Goal: Task Accomplishment & Management: Use online tool/utility

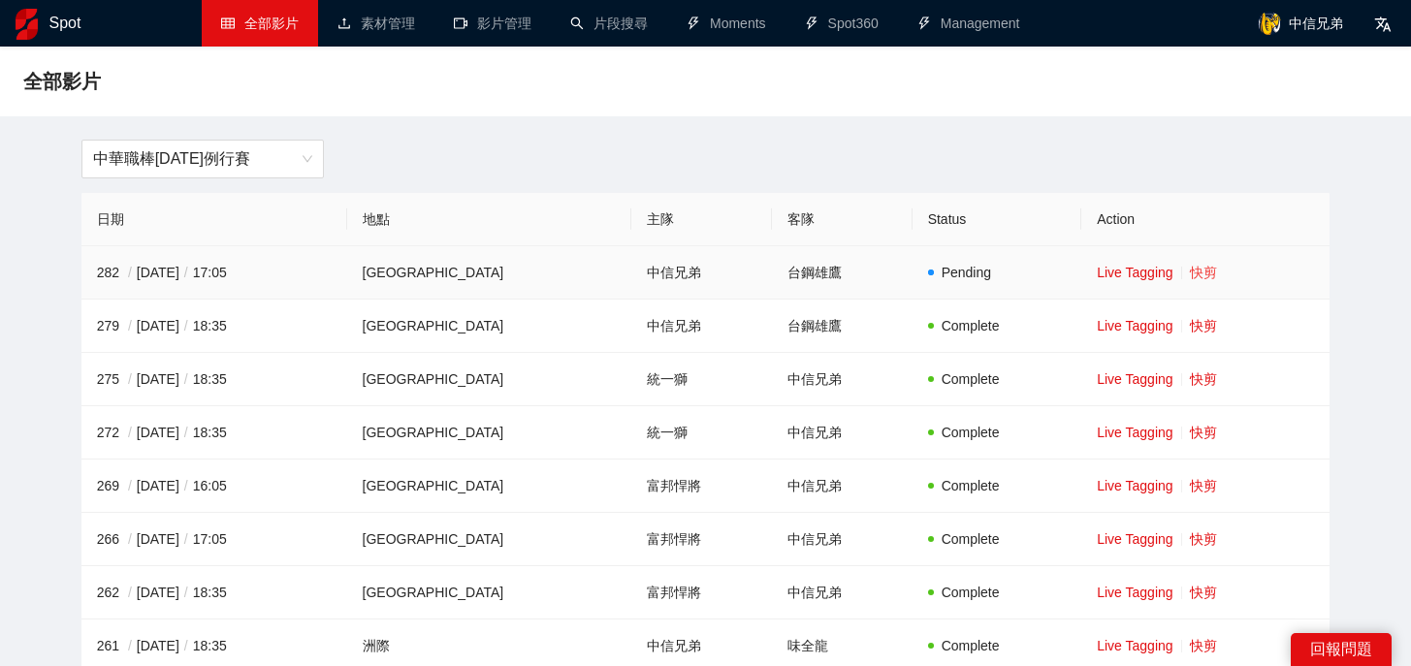
click at [1190, 270] on link "快剪" at bounding box center [1203, 273] width 27 height 16
click at [1191, 327] on link "快剪" at bounding box center [1203, 326] width 27 height 16
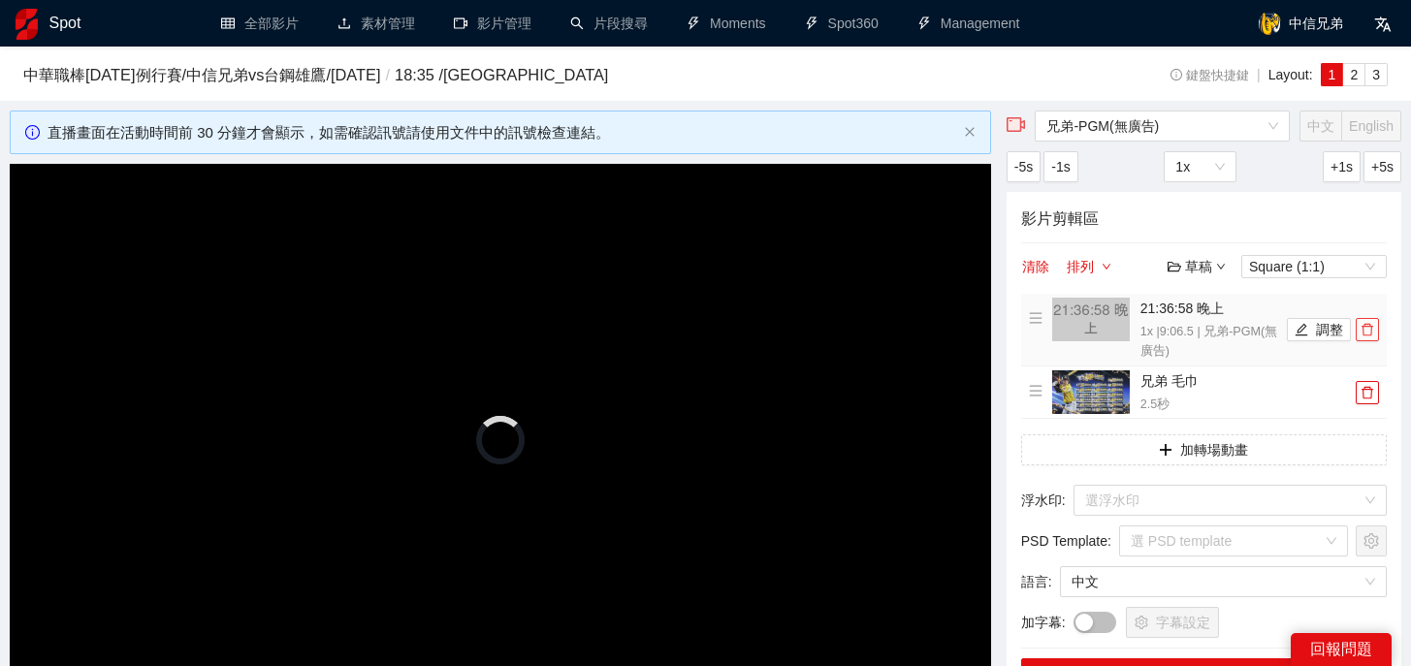
click at [1371, 334] on icon "delete" at bounding box center [1368, 330] width 14 height 14
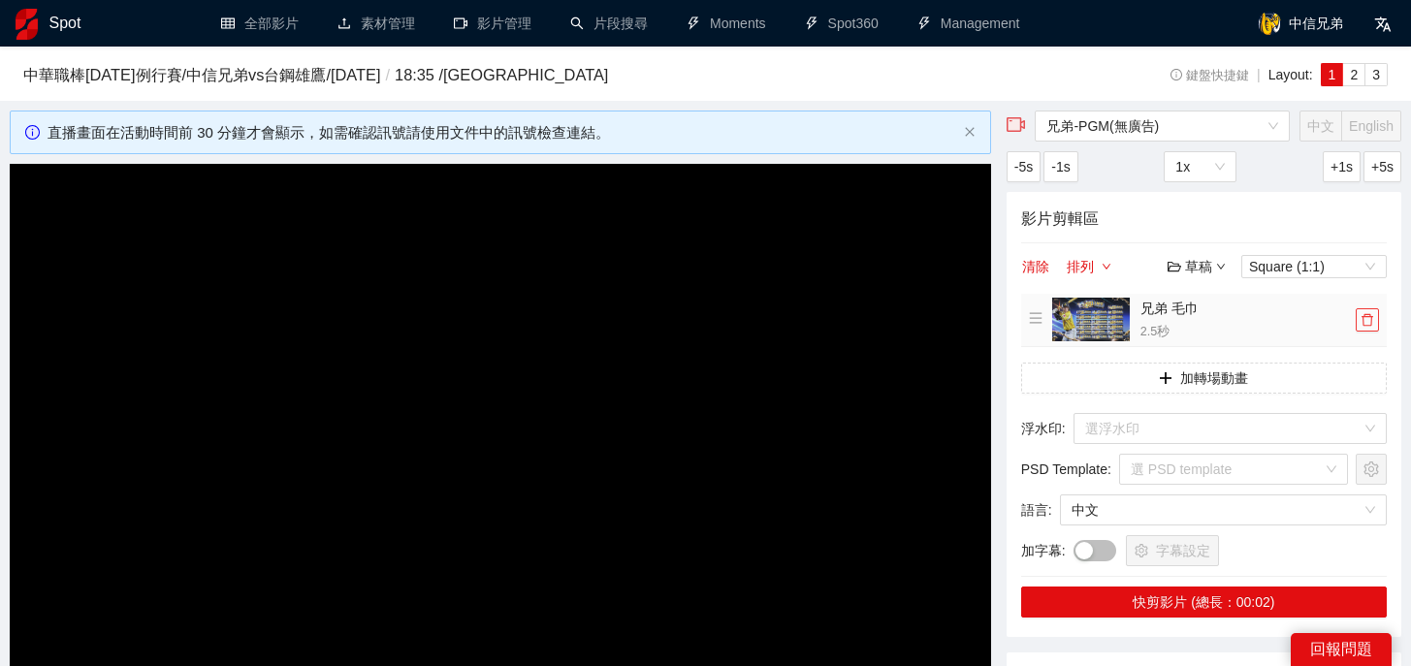
click at [1371, 326] on icon "delete" at bounding box center [1368, 320] width 14 height 14
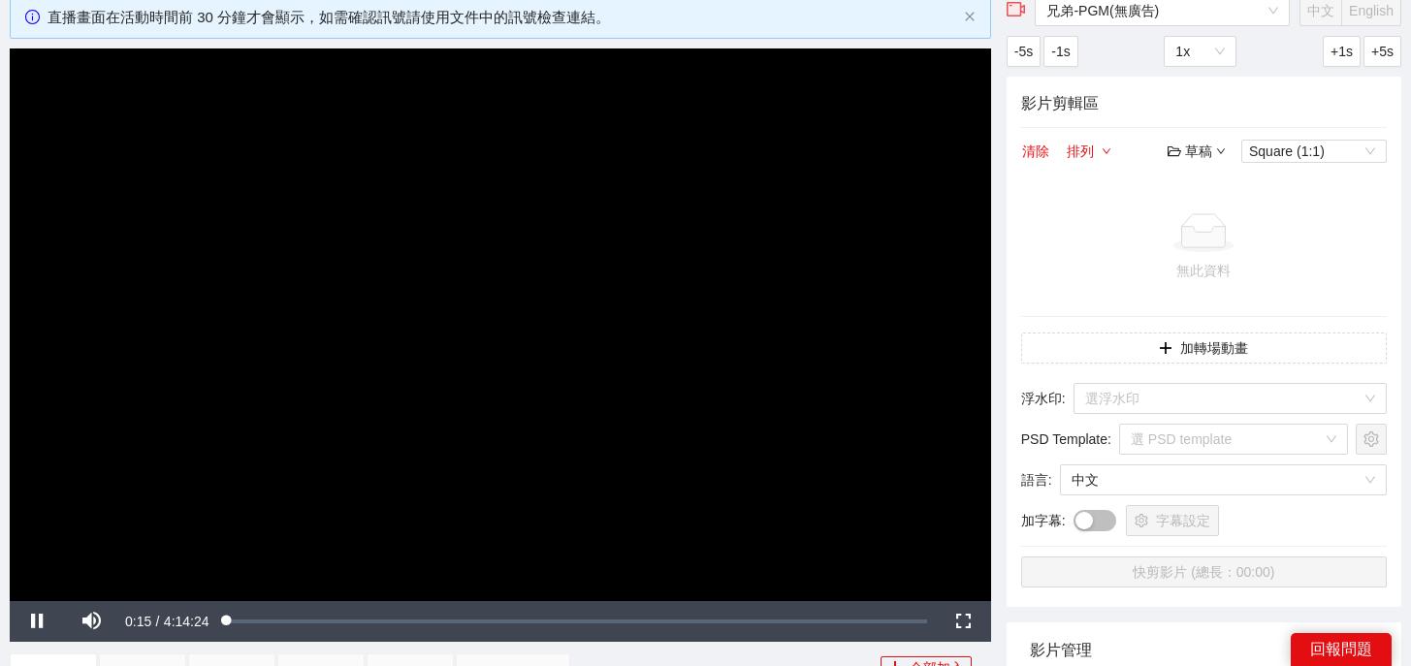
scroll to position [129, 0]
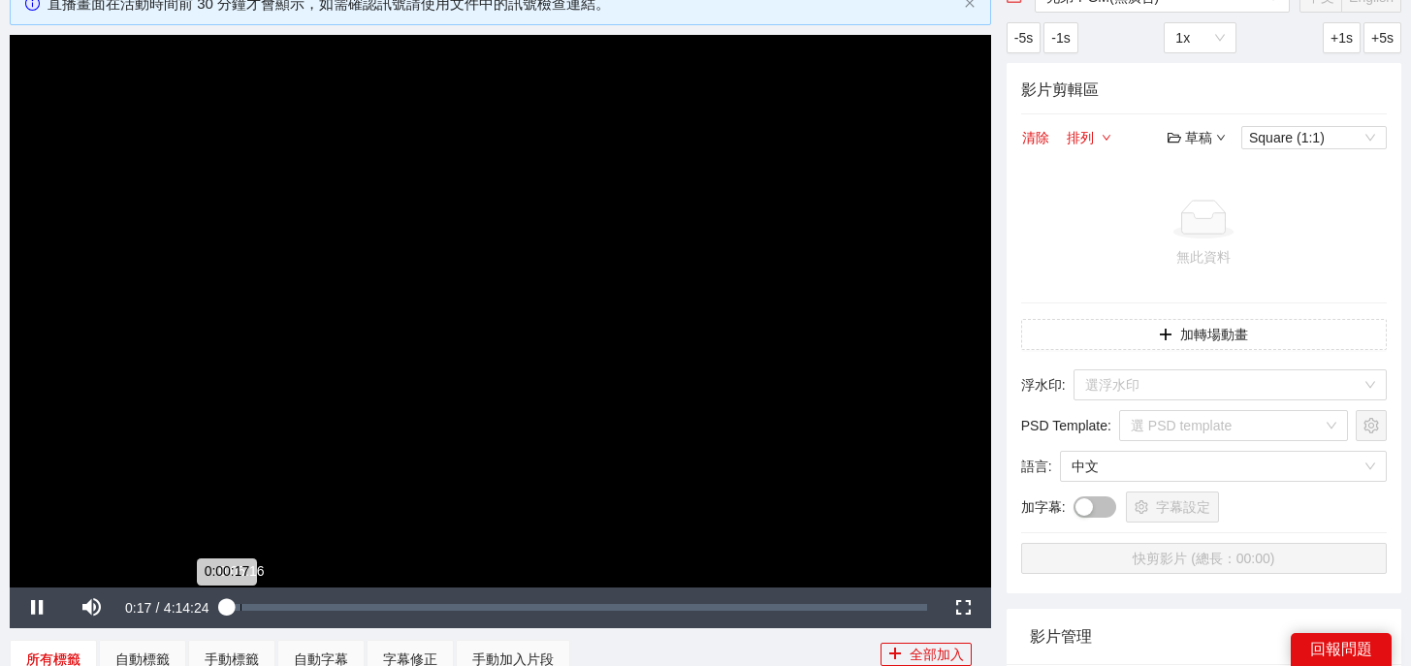
click at [240, 604] on div "0:05:16" at bounding box center [240, 607] width 1 height 7
click at [240, 605] on div "0:05:17" at bounding box center [233, 607] width 15 height 7
click at [260, 605] on div "Loaded : 3.46% 0:12:40 0:12:40" at bounding box center [579, 607] width 693 height 7
click at [278, 604] on div "Loaded : 5.08% 0:16:43 0:12:40" at bounding box center [579, 607] width 693 height 7
click at [278, 604] on div "0:16:44" at bounding box center [256, 607] width 46 height 7
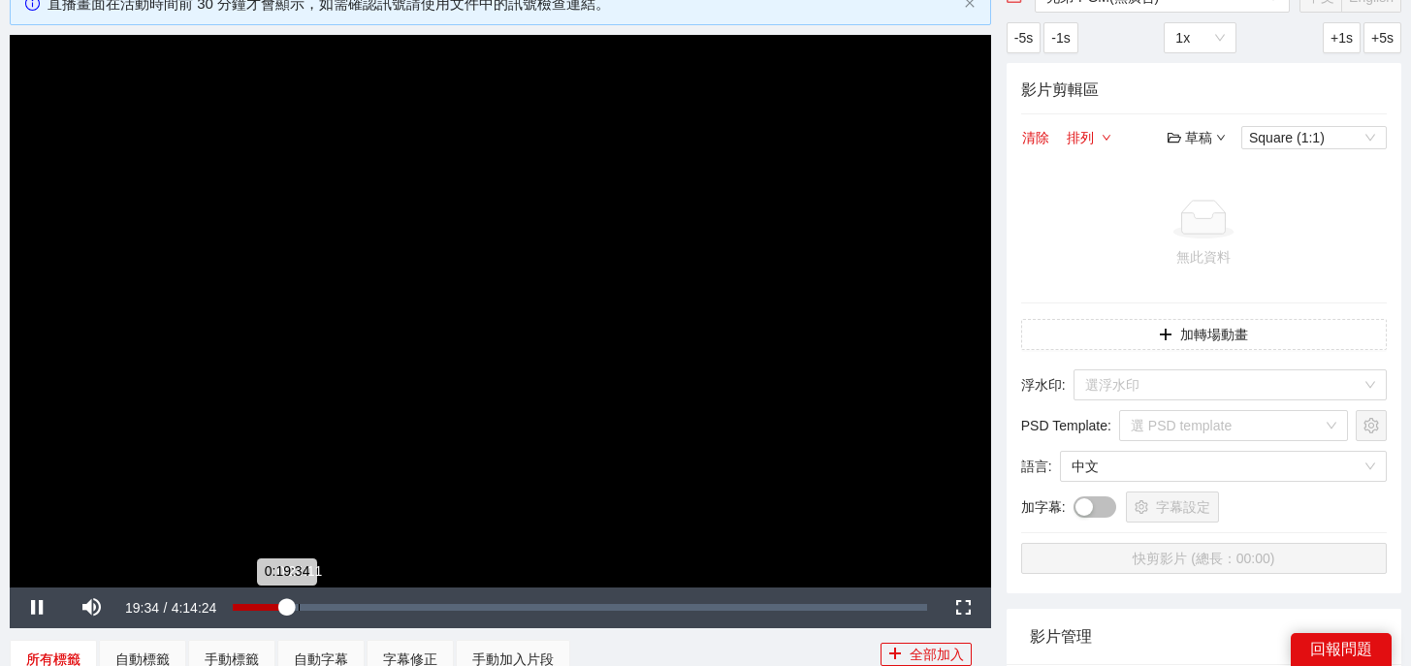
click at [299, 604] on div "Loaded : 7.86% 0:24:11 0:19:34" at bounding box center [579, 607] width 693 height 7
click at [310, 608] on div "0:28:27" at bounding box center [310, 607] width 1 height 7
click at [310, 607] on div "0:28:28" at bounding box center [272, 607] width 78 height 7
click at [737, 608] on div "Loaded : 12.62% 3:05:01 0:31:04" at bounding box center [579, 607] width 693 height 7
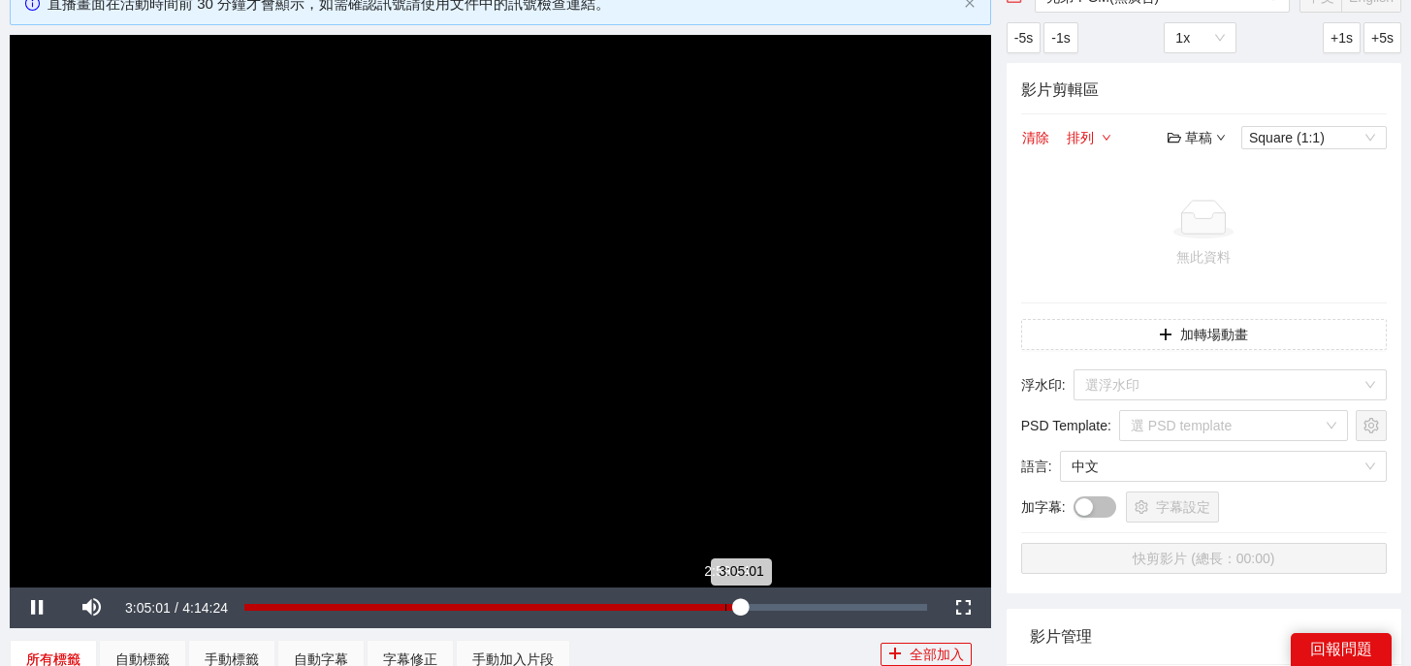
click at [725, 608] on div "Loaded : 72.88% 2:59:14 3:05:01" at bounding box center [585, 607] width 683 height 7
click at [729, 608] on div "2:59:14" at bounding box center [486, 607] width 485 height 7
click at [723, 607] on div "3:00:32" at bounding box center [486, 607] width 484 height 7
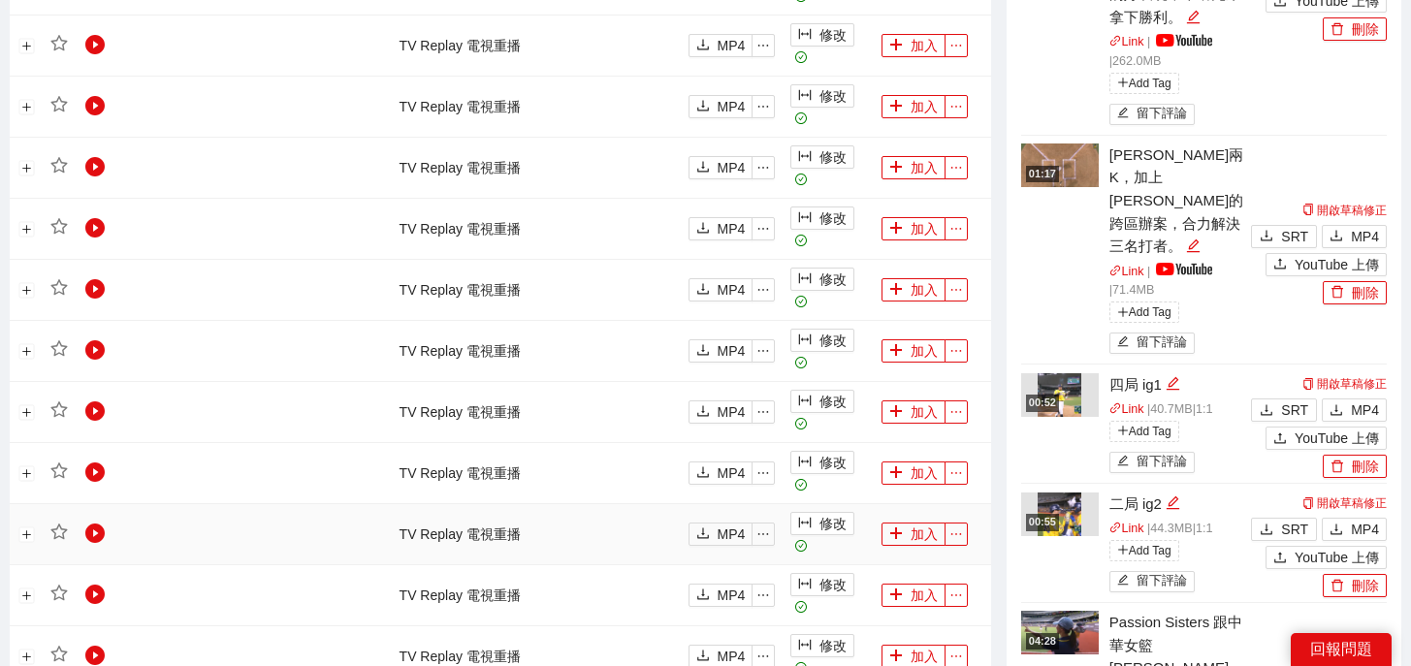
scroll to position [2096, 0]
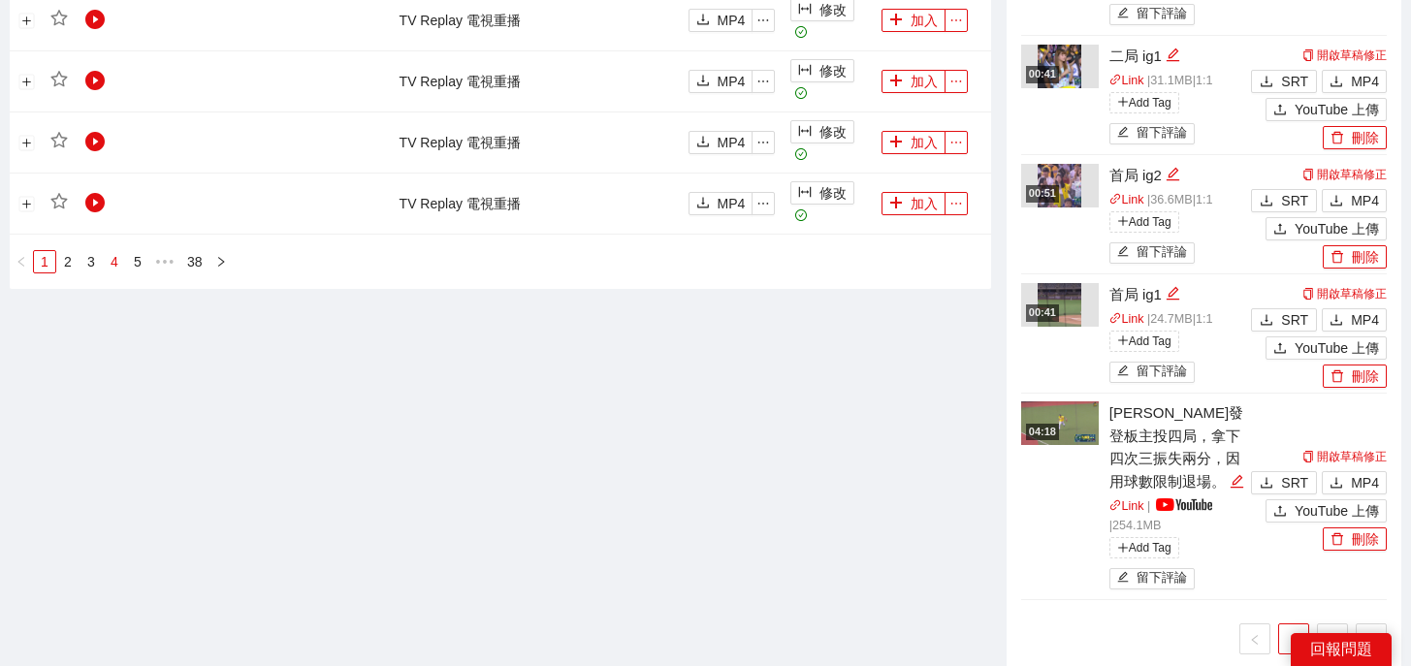
click at [107, 264] on link "4" at bounding box center [114, 261] width 21 height 21
click at [152, 263] on link "6" at bounding box center [160, 261] width 21 height 21
click at [215, 272] on span "•••" at bounding box center [219, 261] width 31 height 23
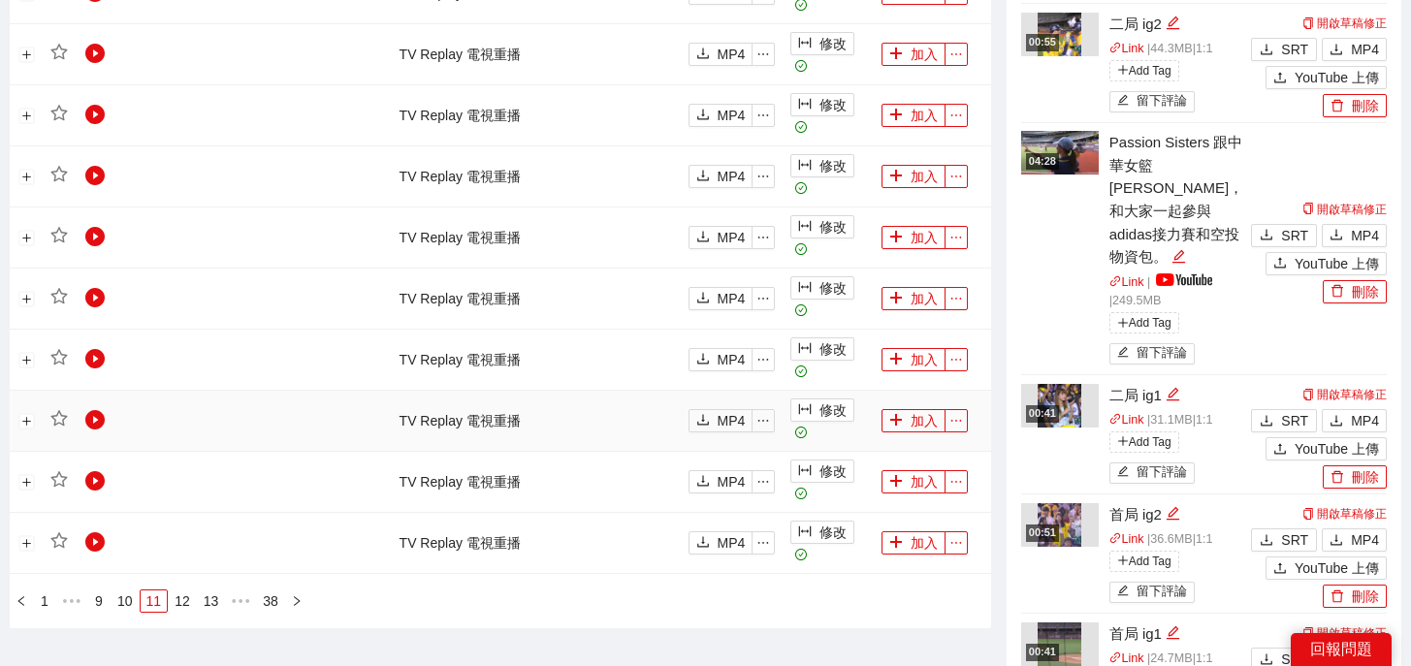
scroll to position [1906, 0]
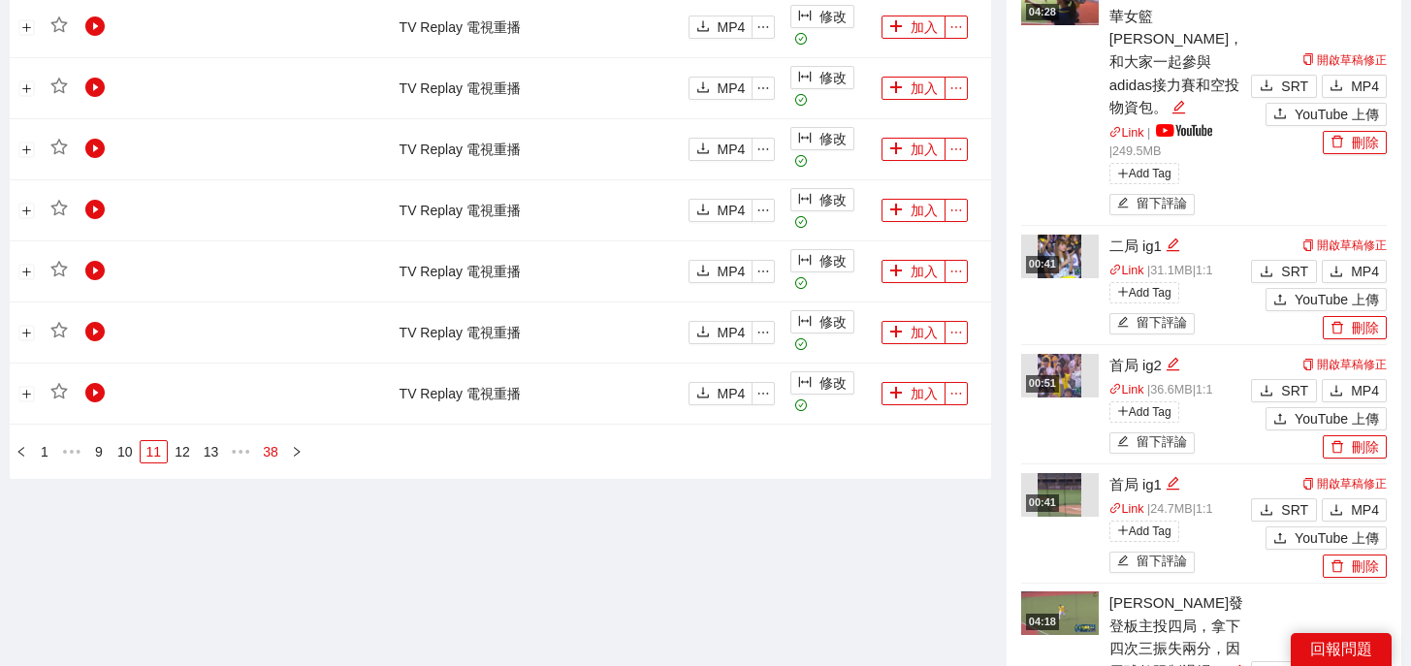
click at [280, 455] on link "38" at bounding box center [270, 451] width 27 height 21
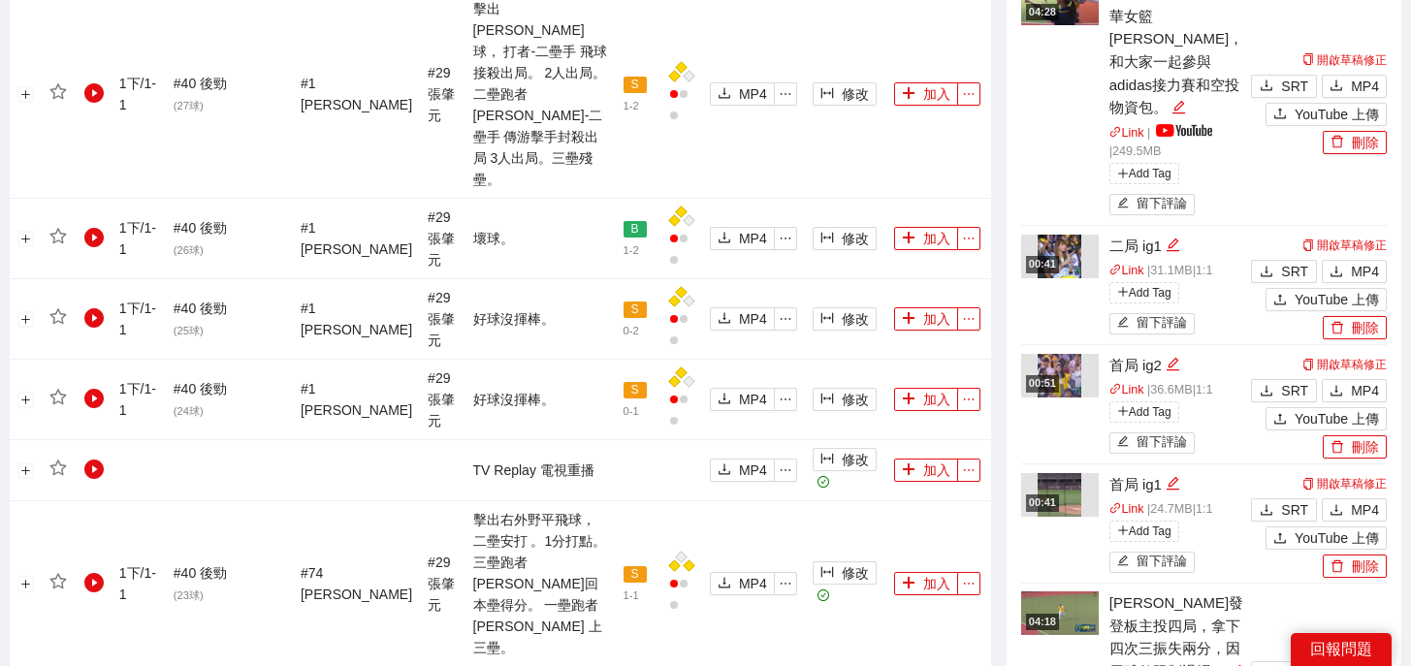
scroll to position [2226, 0]
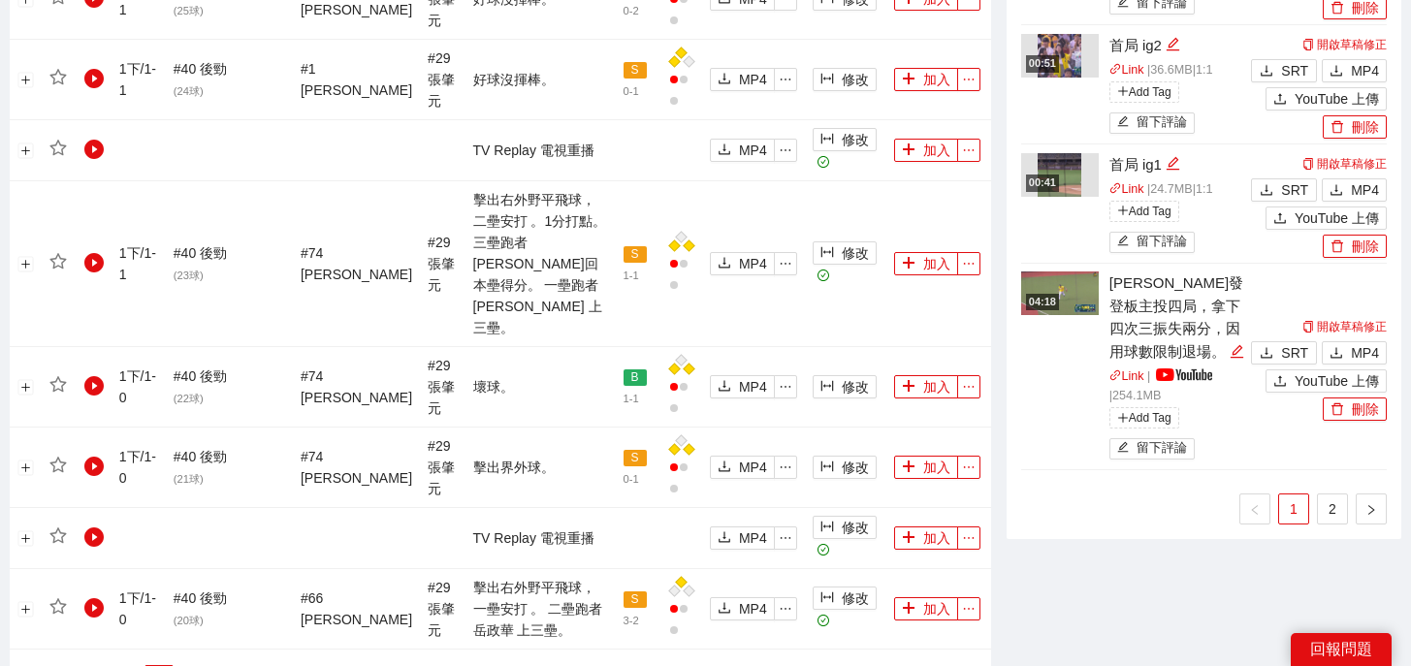
click at [104, 665] on link "33" at bounding box center [101, 676] width 27 height 21
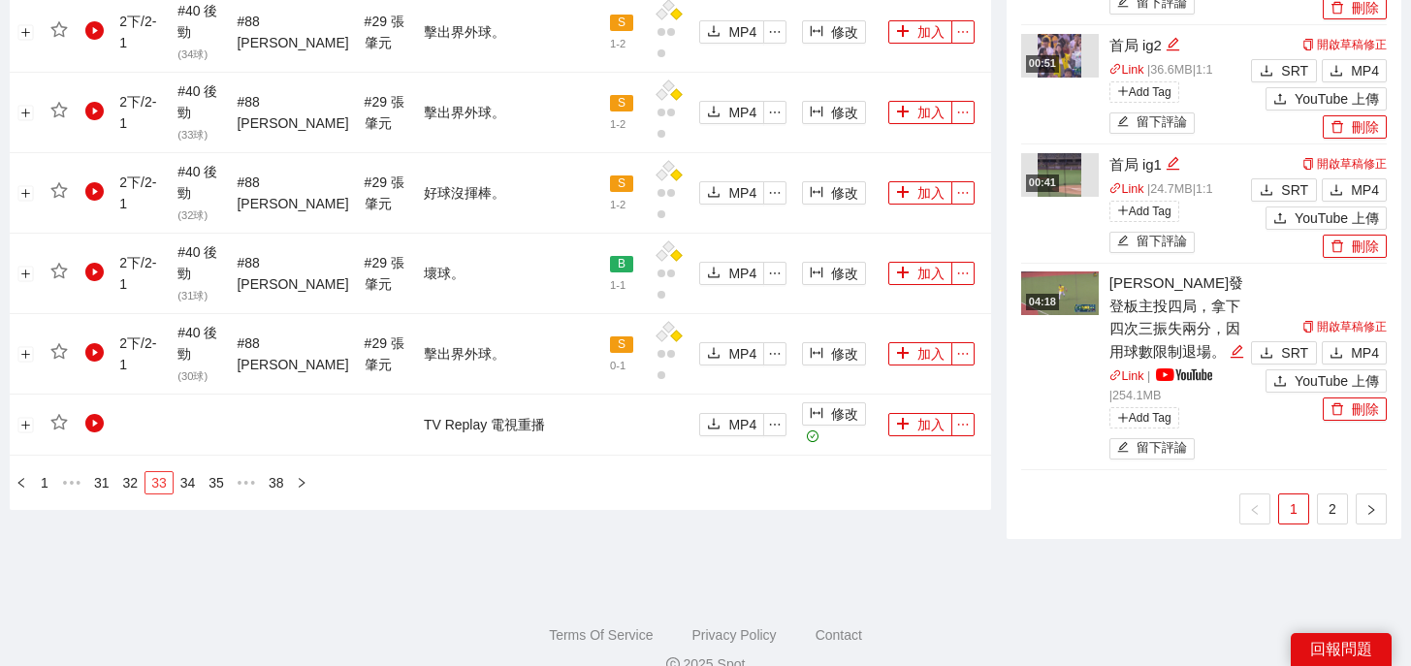
scroll to position [2162, 0]
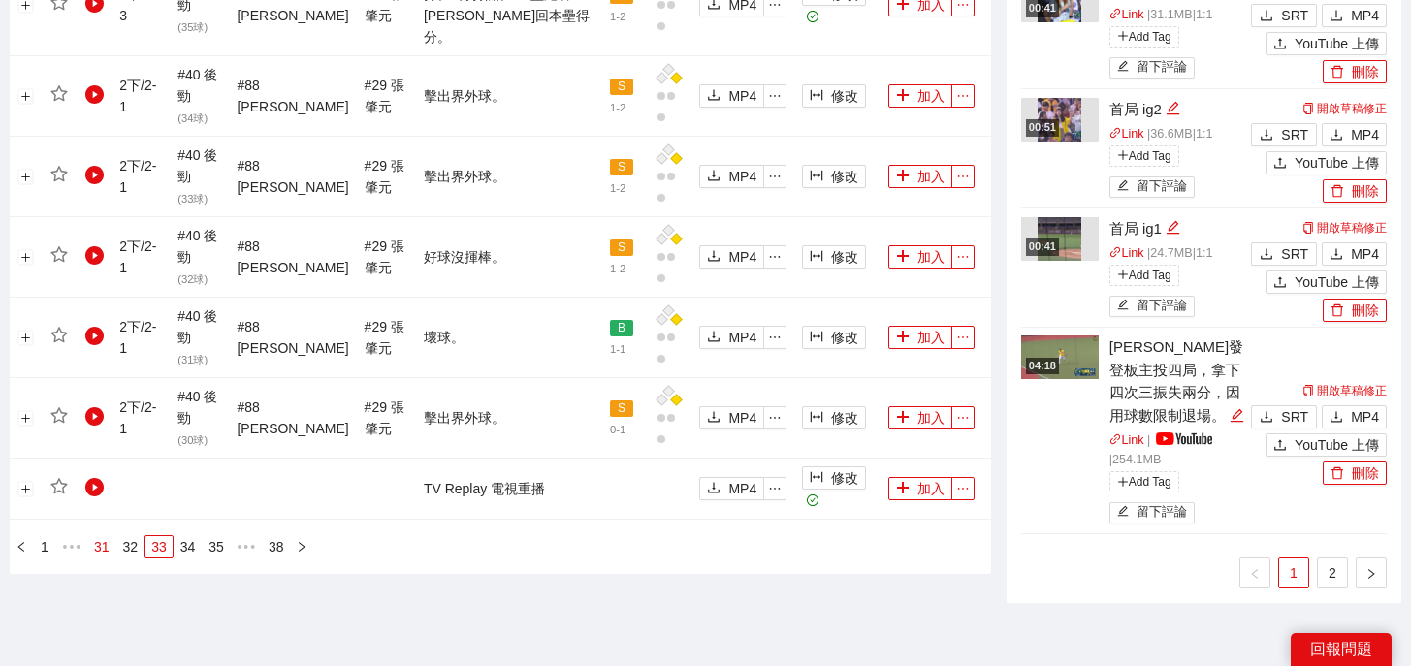
click at [104, 536] on link "31" at bounding box center [101, 546] width 27 height 21
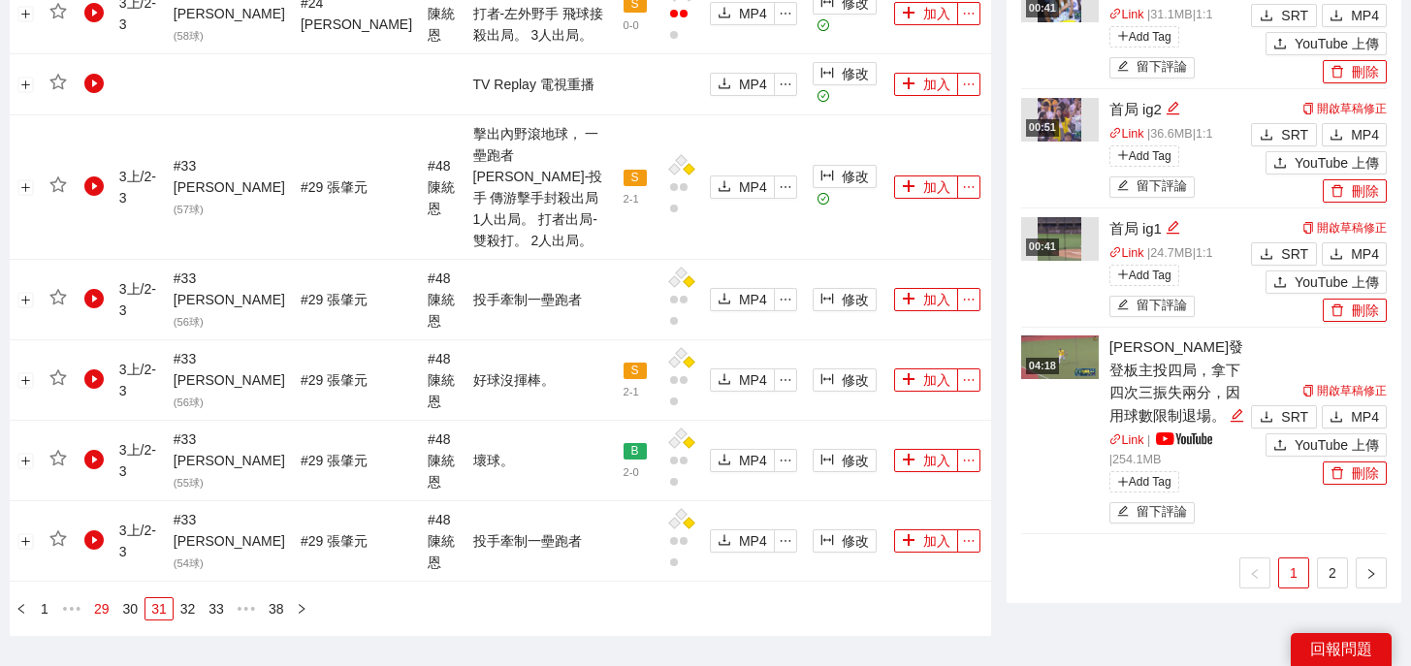
click at [108, 598] on link "29" at bounding box center [101, 608] width 27 height 21
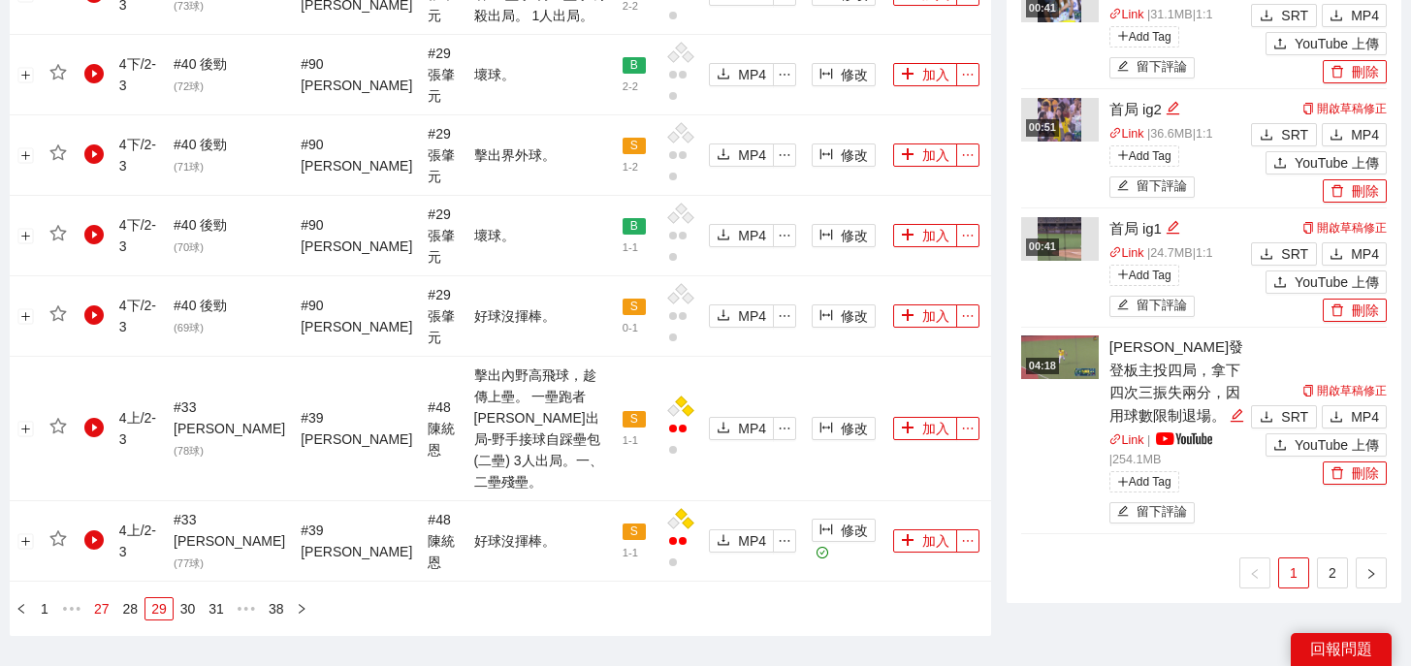
click at [101, 598] on link "27" at bounding box center [101, 608] width 27 height 21
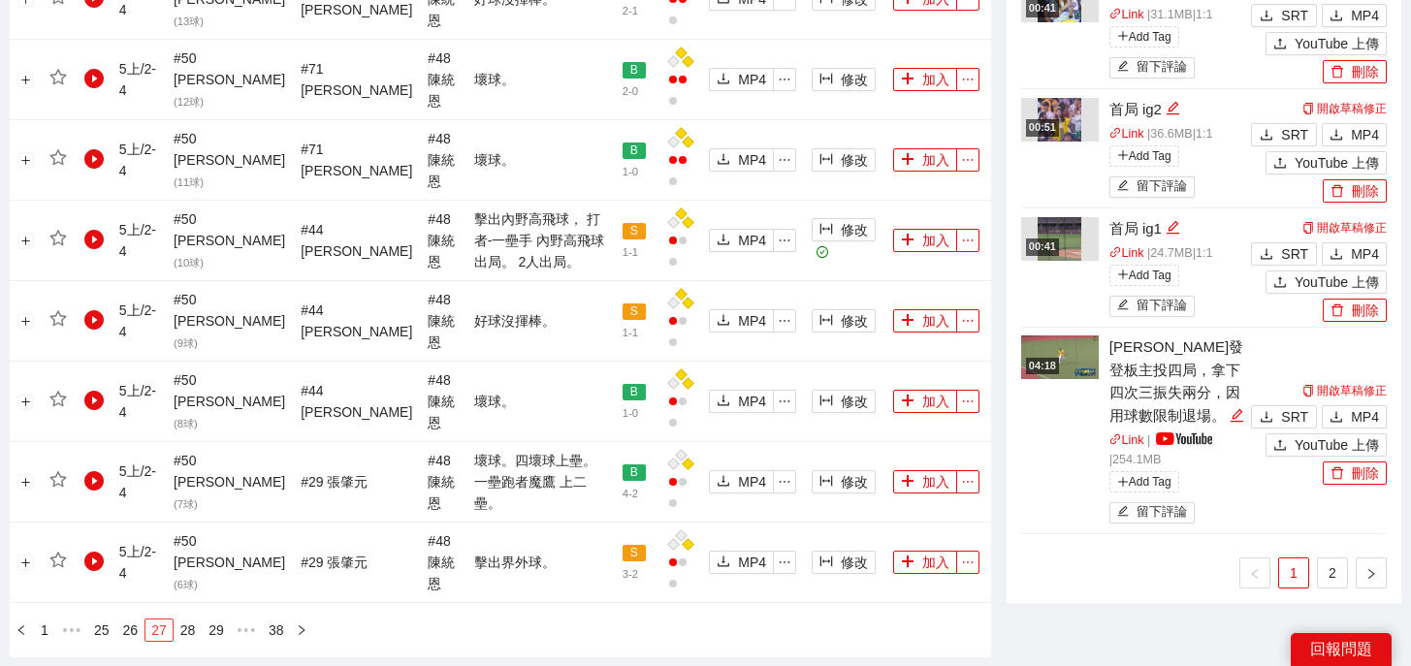
click at [101, 620] on link "25" at bounding box center [101, 630] width 27 height 21
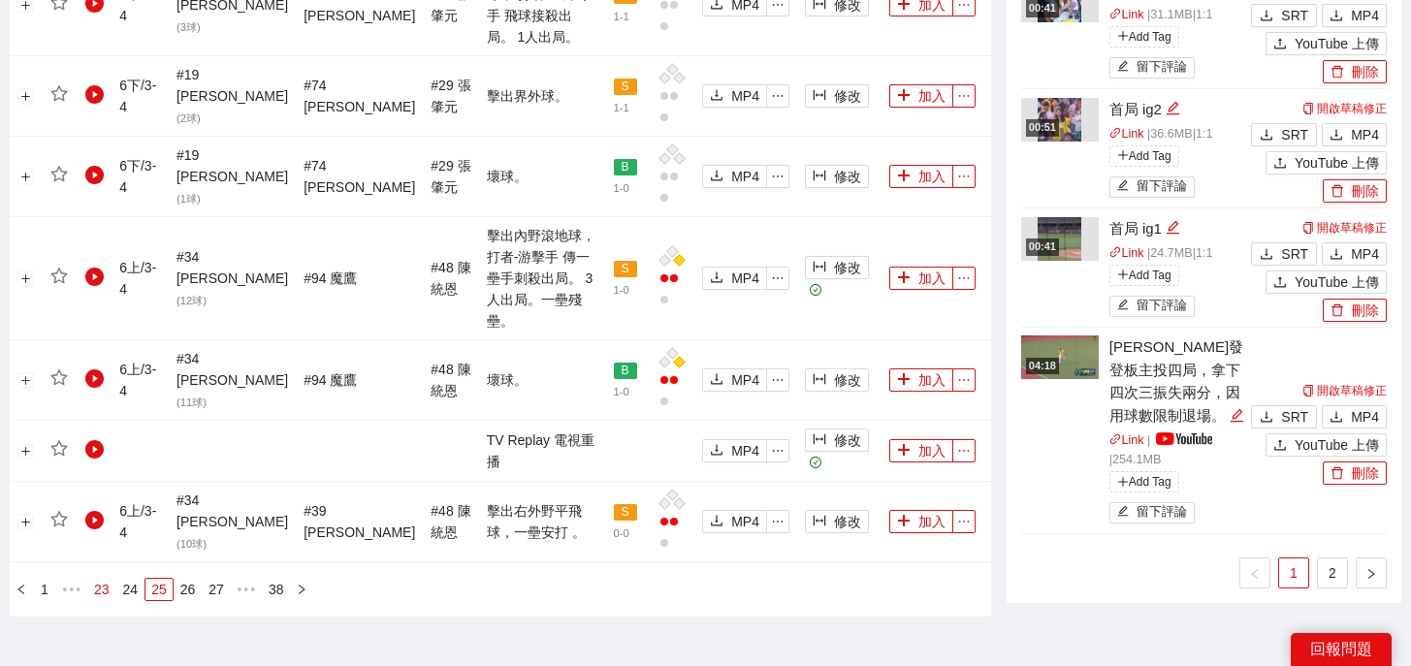
click at [100, 579] on link "23" at bounding box center [101, 589] width 27 height 21
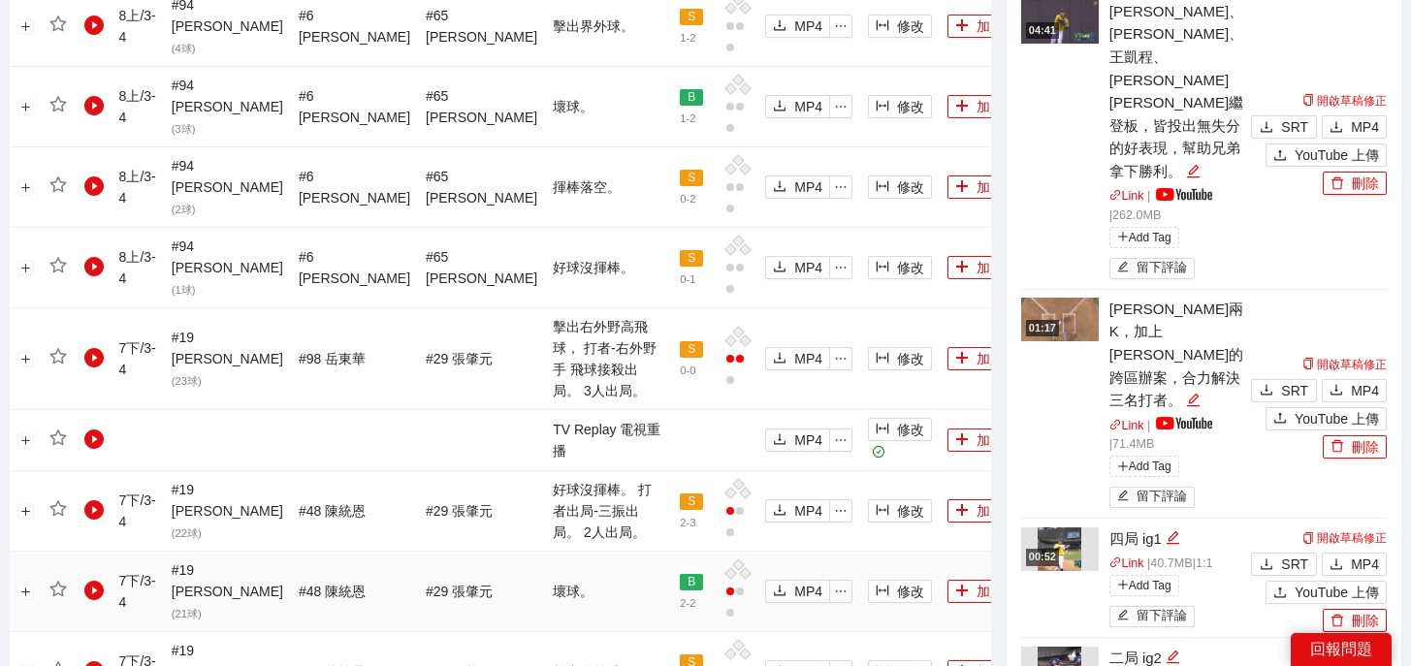
scroll to position [940, 0]
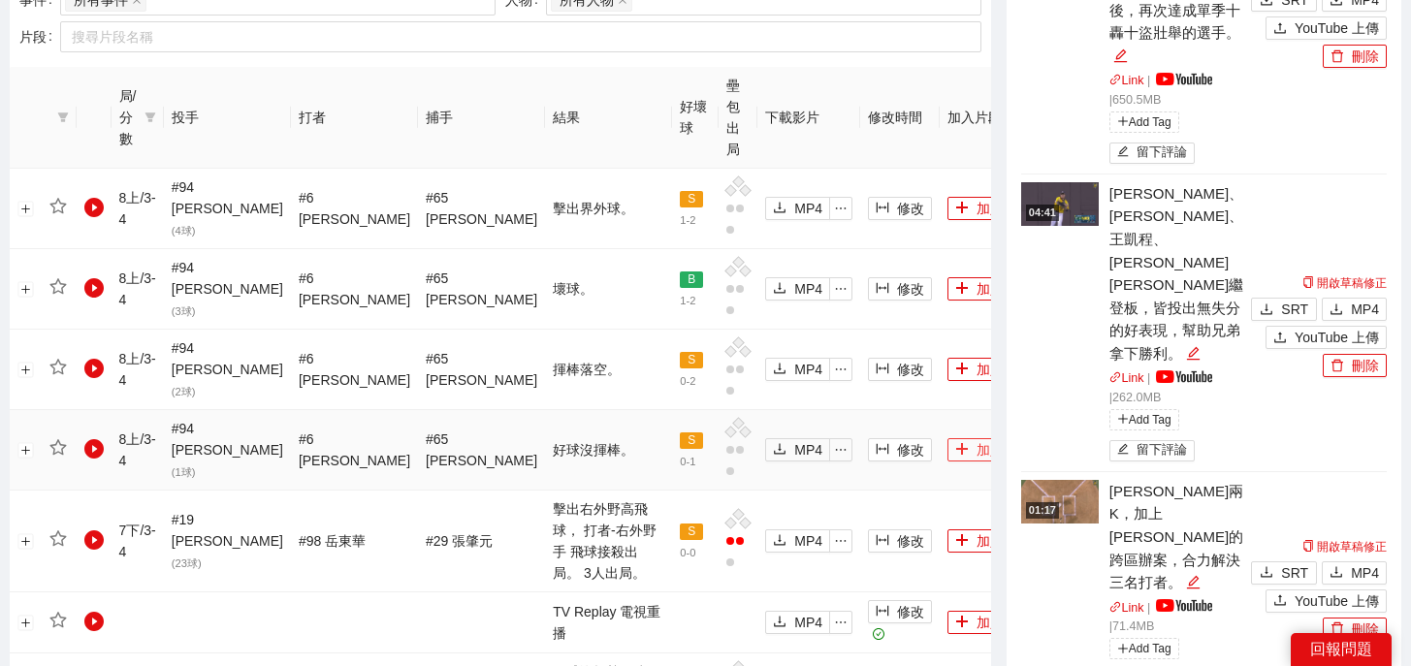
click at [947, 438] on button "加入" at bounding box center [979, 449] width 64 height 23
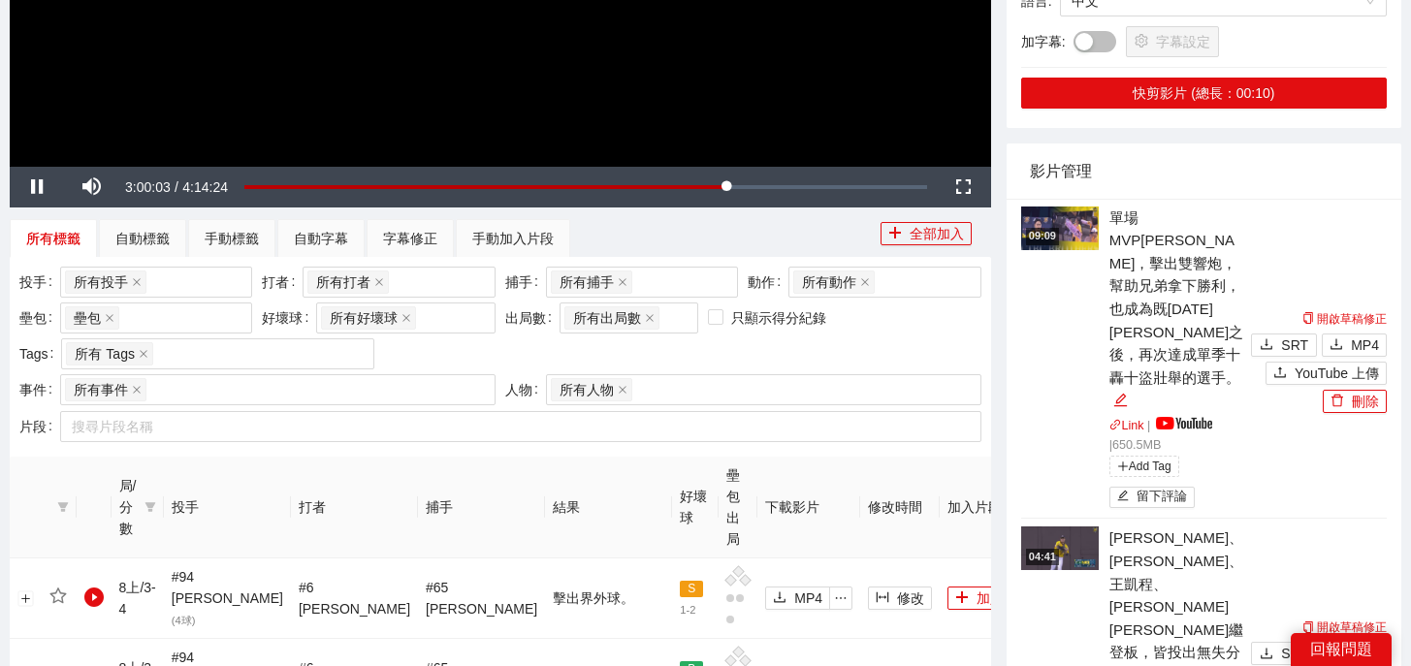
scroll to position [0, 0]
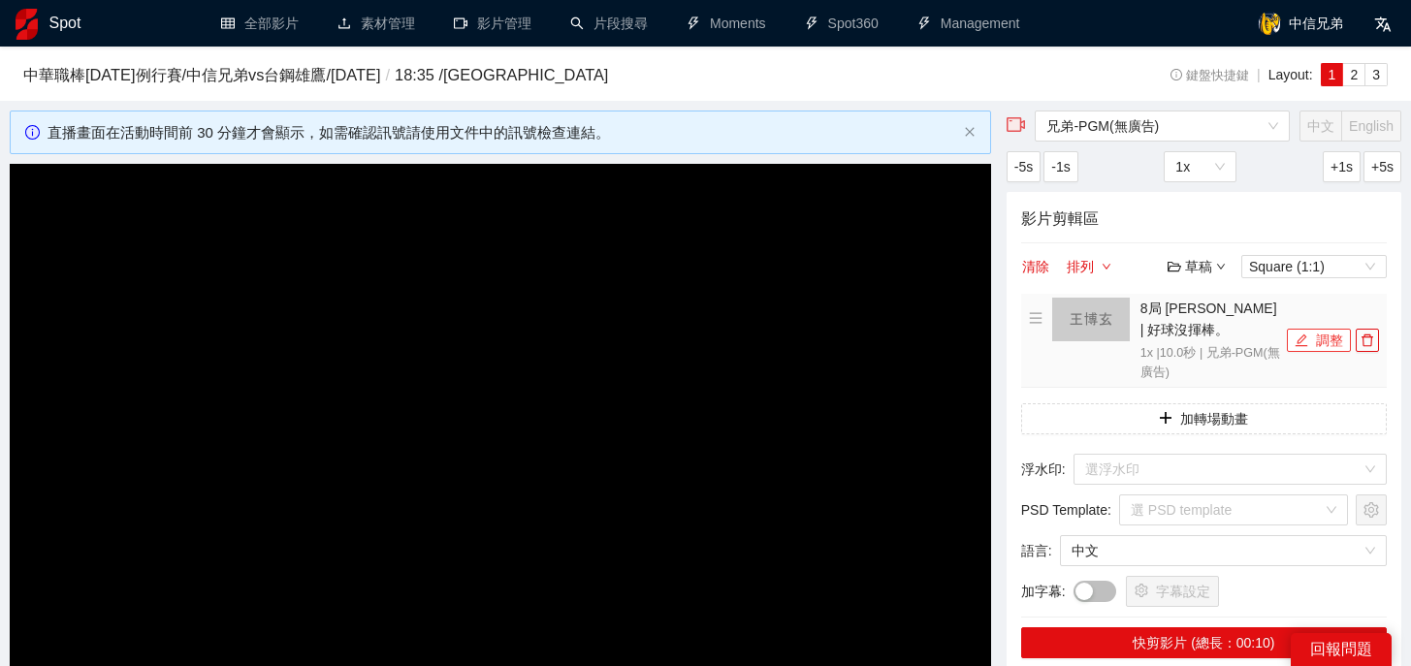
click at [1306, 337] on icon "edit" at bounding box center [1302, 341] width 14 height 14
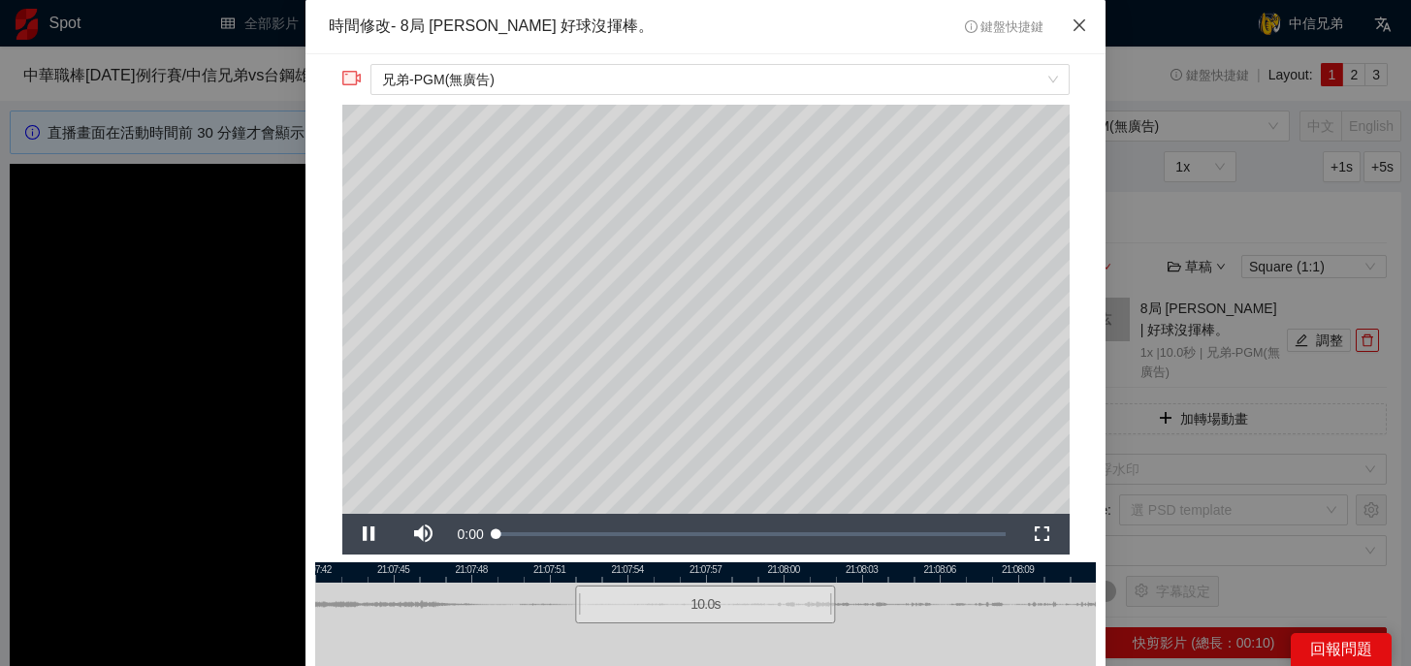
click at [1076, 28] on icon "close" at bounding box center [1080, 25] width 12 height 12
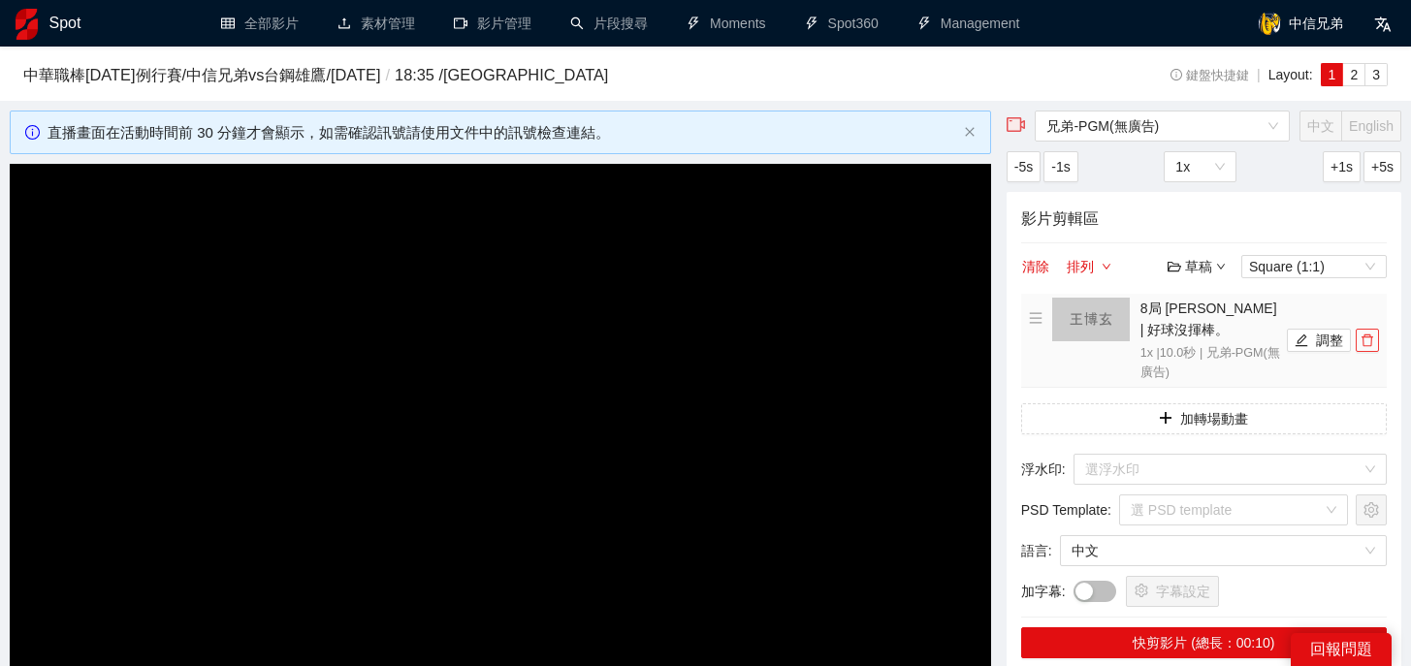
click at [1365, 344] on icon "delete" at bounding box center [1368, 341] width 14 height 14
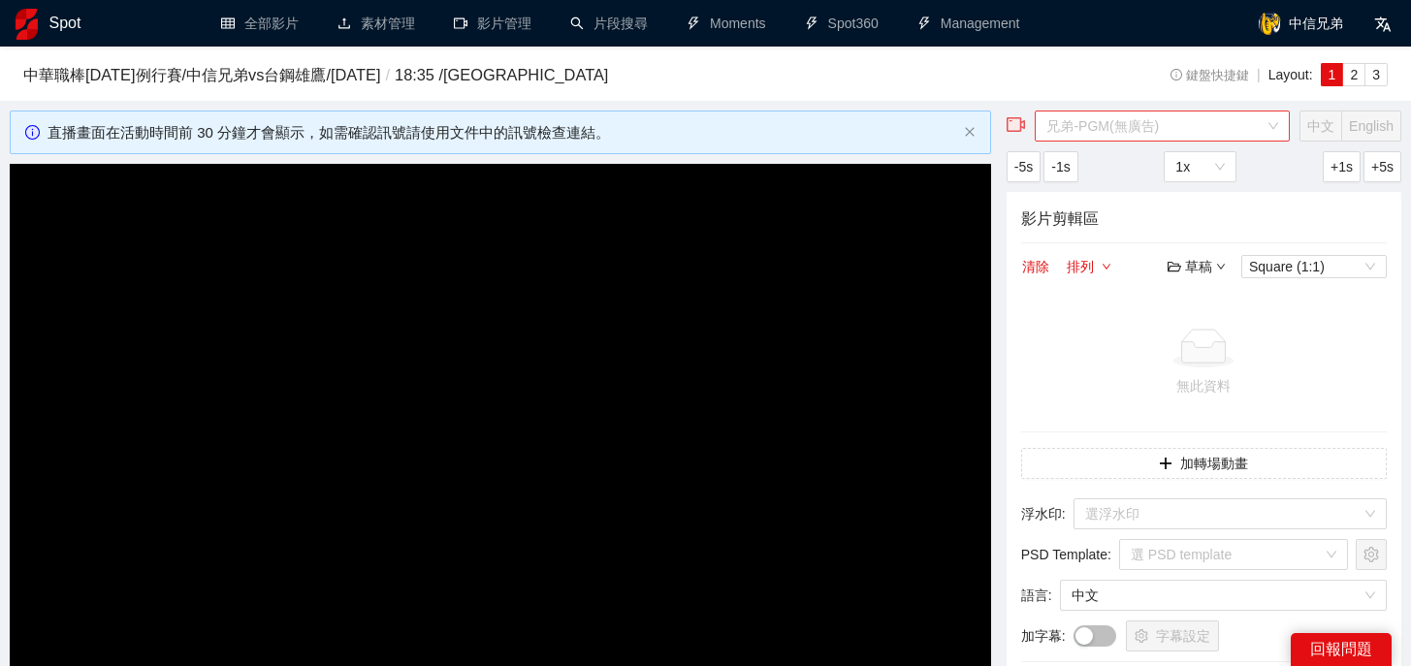
click at [1146, 118] on span "兄弟-PGM(無廣告)" at bounding box center [1162, 126] width 232 height 29
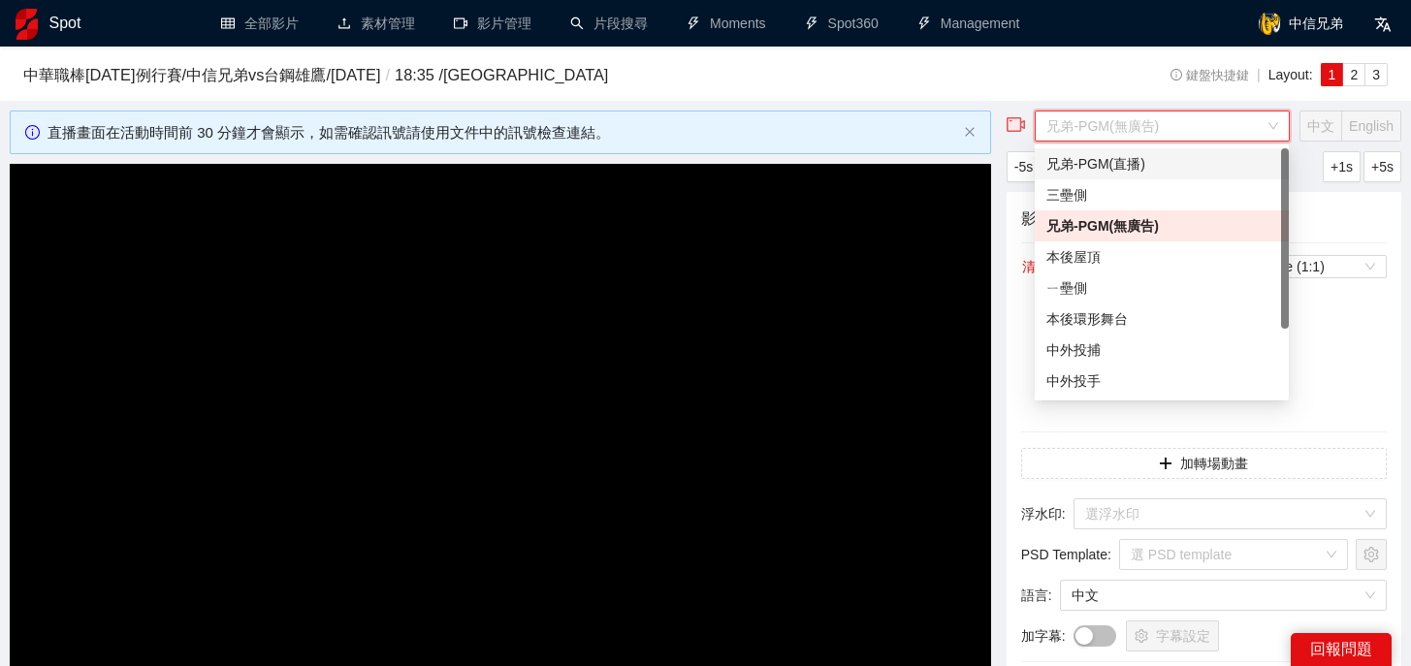
click at [1138, 171] on div "兄弟-PGM(直播)" at bounding box center [1161, 163] width 231 height 21
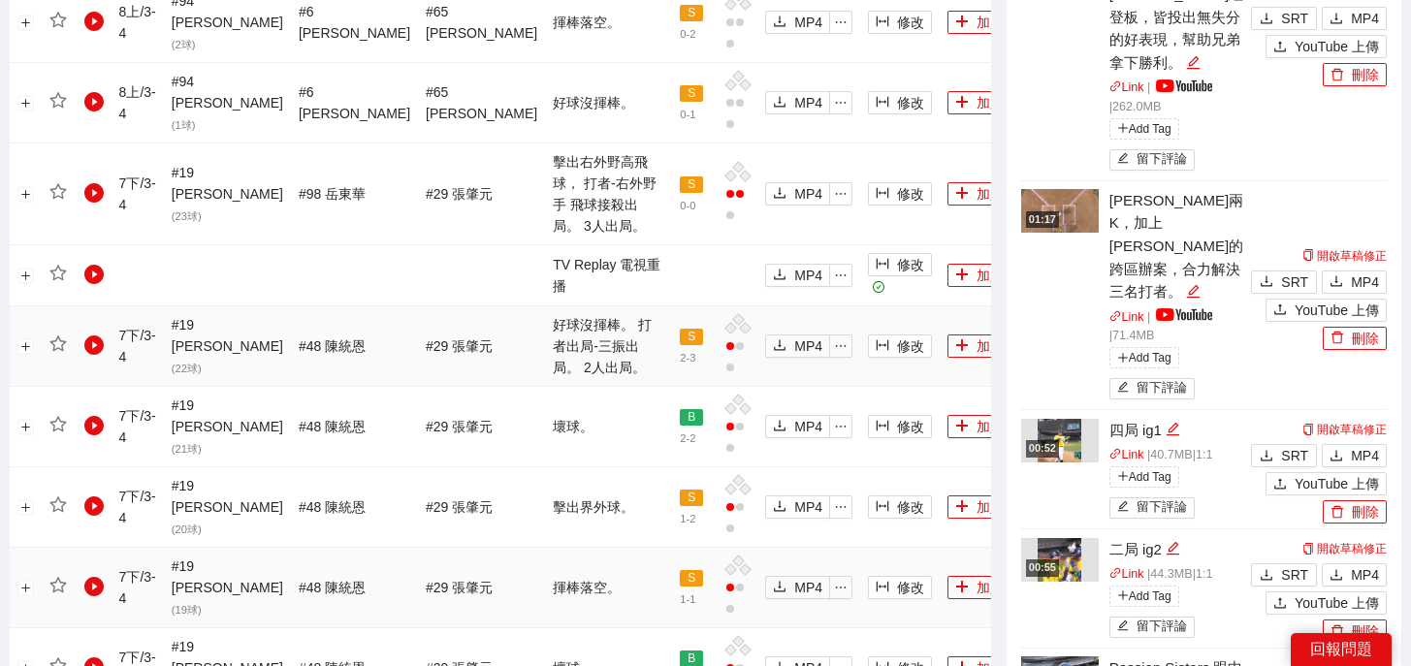
scroll to position [1111, 0]
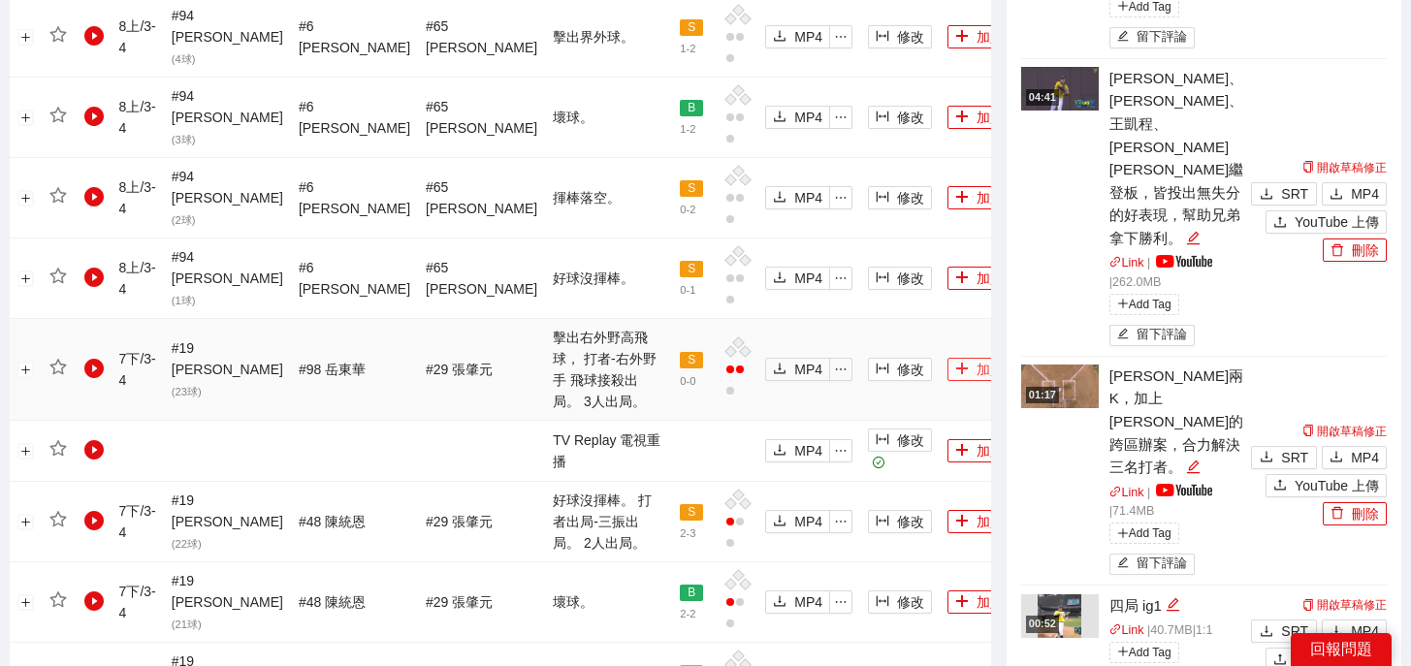
click at [947, 358] on button "加入" at bounding box center [979, 369] width 64 height 23
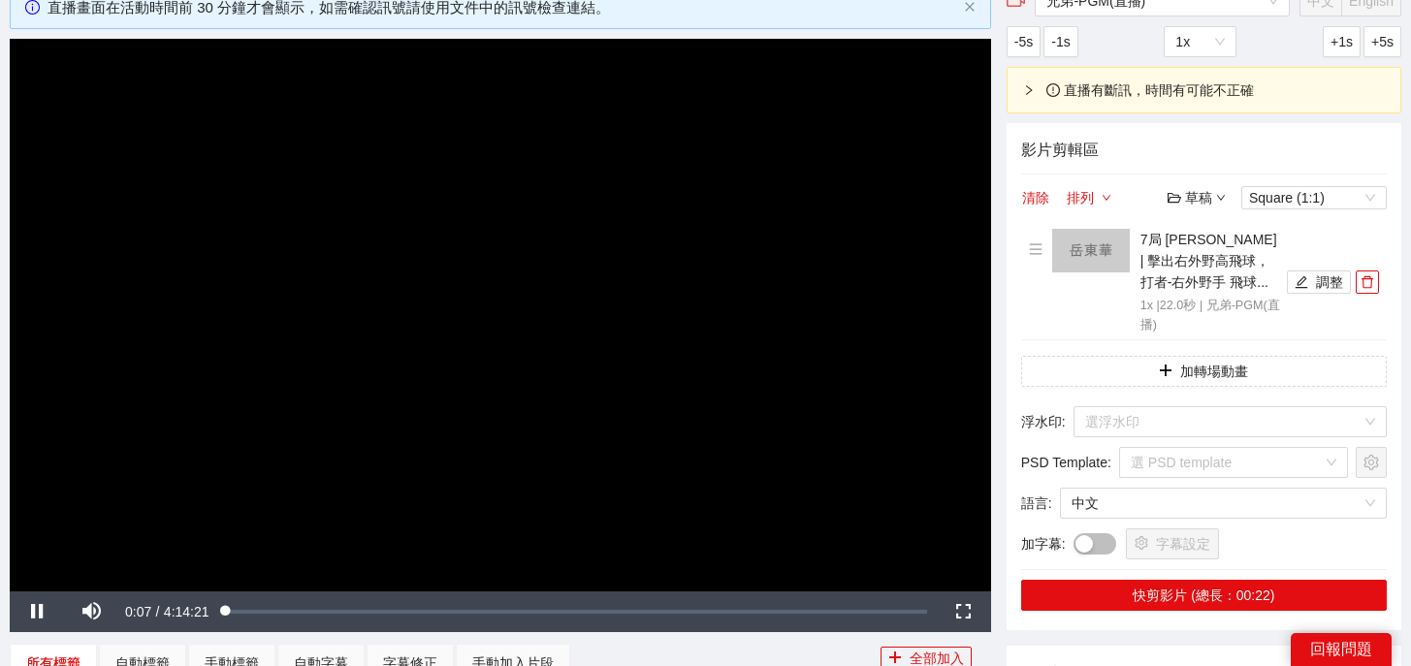
scroll to position [126, 0]
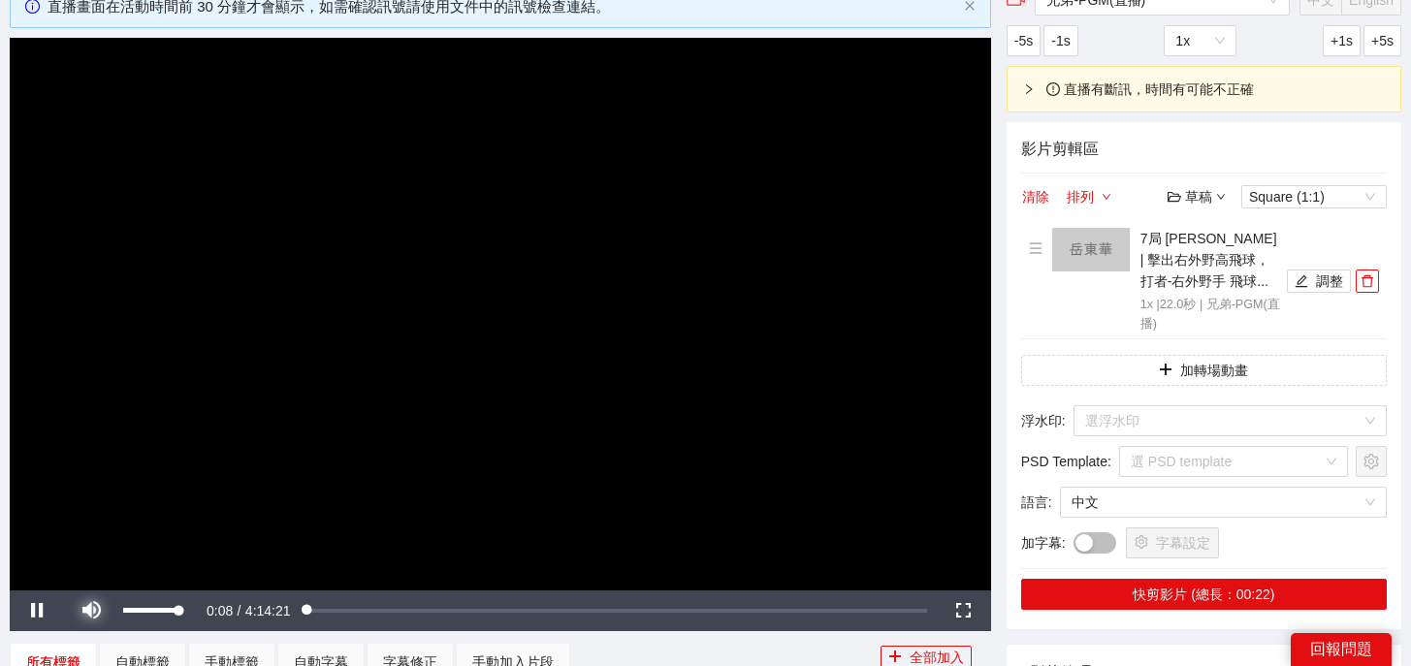
click at [91, 611] on span "Video Player" at bounding box center [91, 611] width 0 height 0
click at [1318, 284] on button "調整" at bounding box center [1319, 281] width 64 height 23
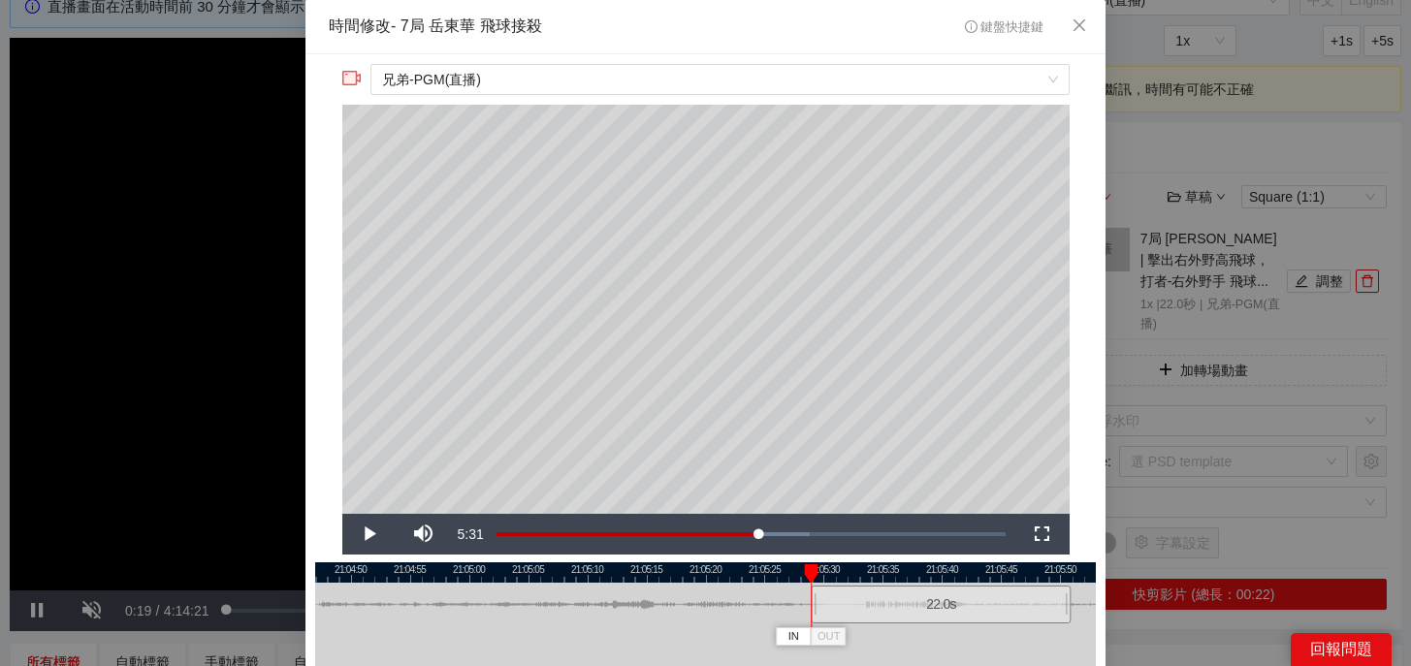
drag, startPoint x: 662, startPoint y: 606, endPoint x: 898, endPoint y: 611, distance: 235.7
click at [898, 611] on div "22.0 s" at bounding box center [941, 605] width 260 height 38
drag, startPoint x: 898, startPoint y: 611, endPoint x: 909, endPoint y: 613, distance: 10.8
click at [910, 613] on div "22.0 s" at bounding box center [952, 605] width 260 height 38
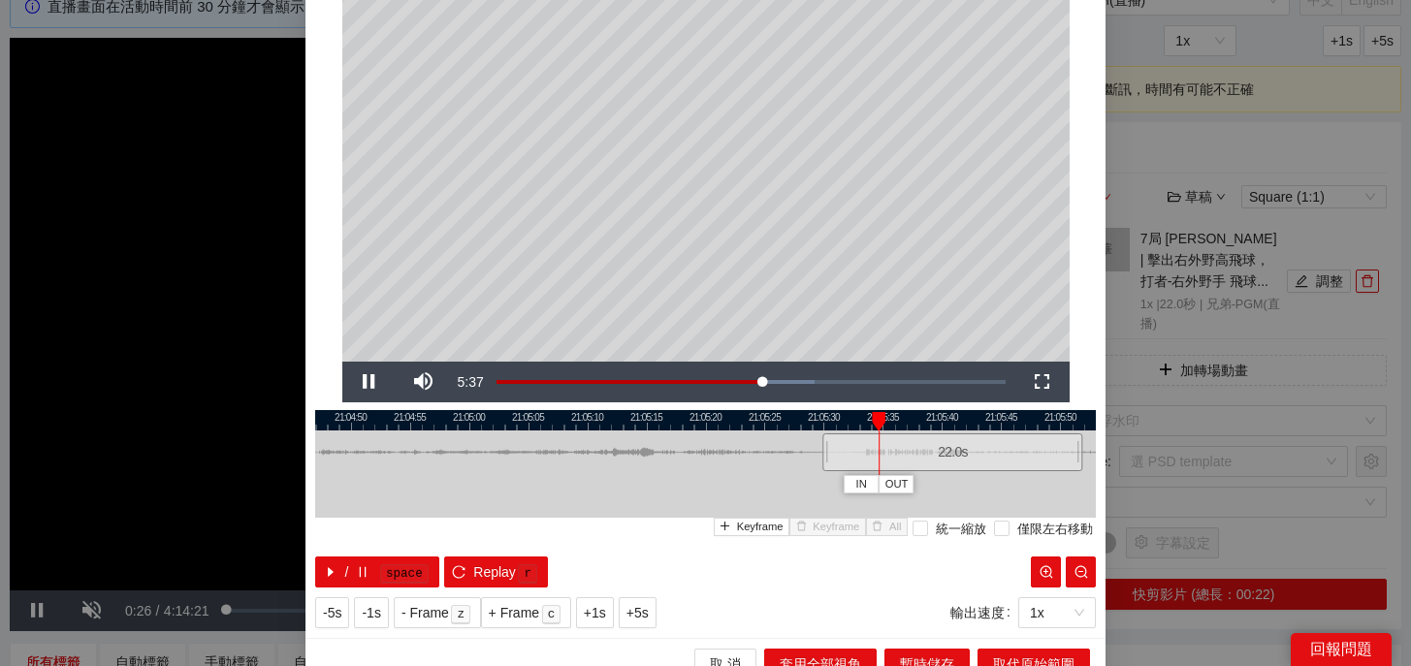
scroll to position [175, 0]
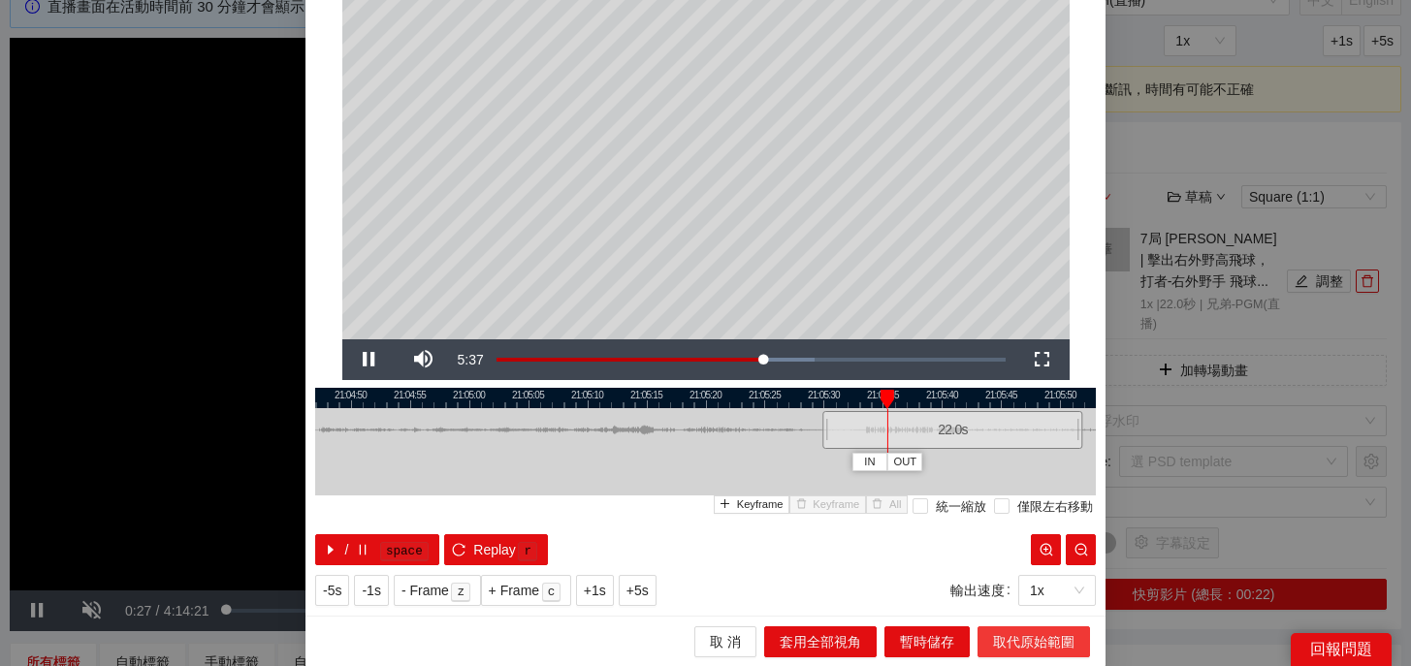
click at [1023, 641] on span "取代原始範圍" at bounding box center [1033, 641] width 81 height 21
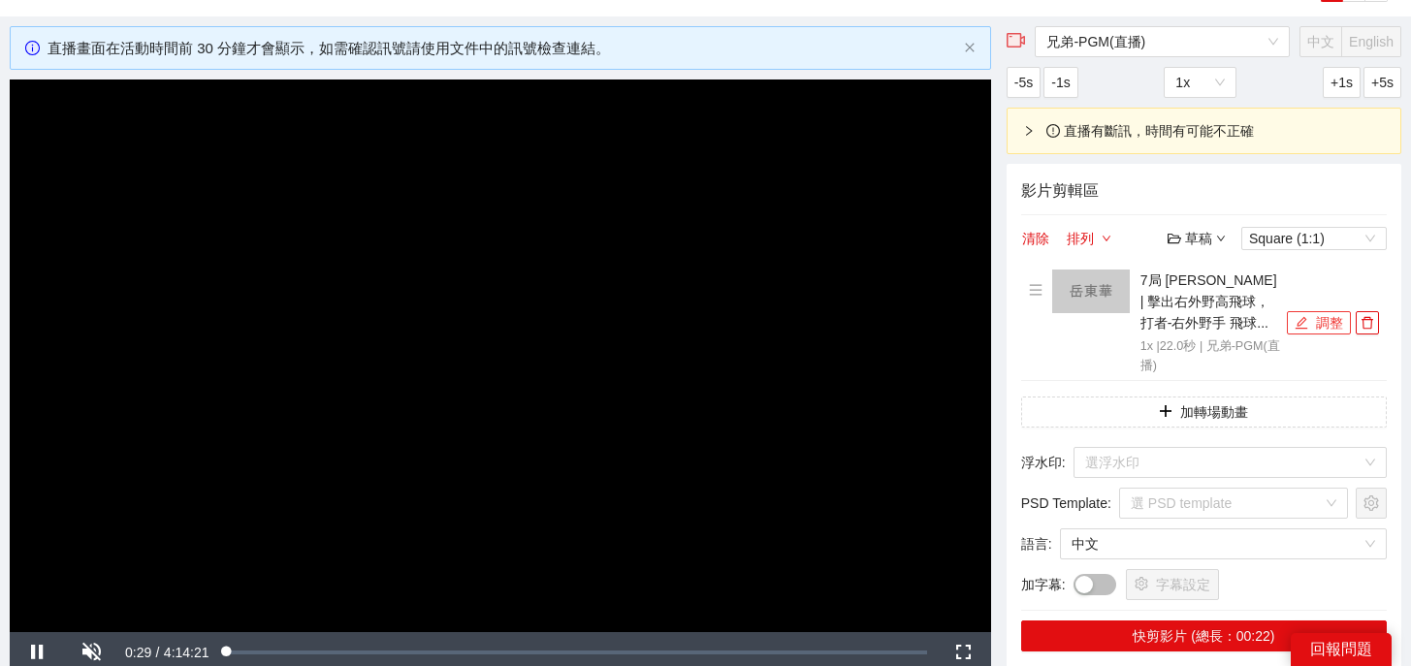
scroll to position [71, 0]
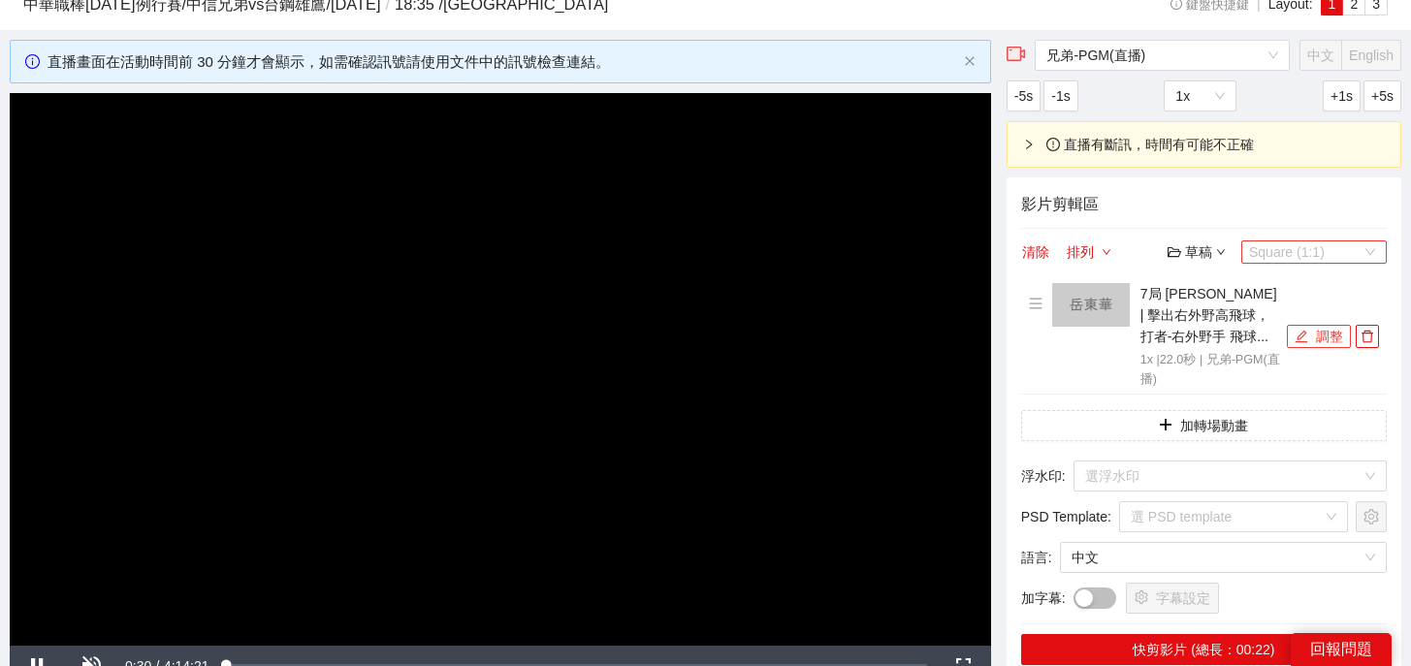
click at [1273, 250] on span "Square (1:1)" at bounding box center [1314, 251] width 130 height 21
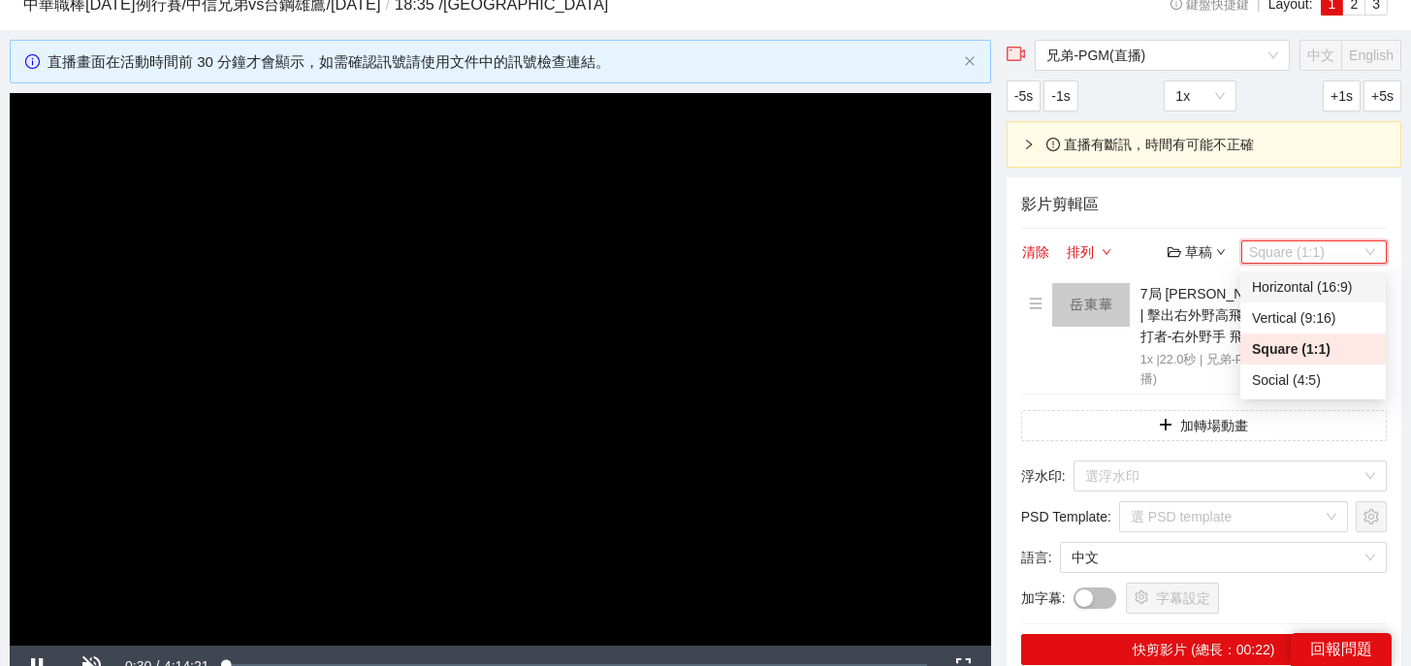
click at [1285, 288] on div "Horizontal (16:9)" at bounding box center [1313, 286] width 122 height 21
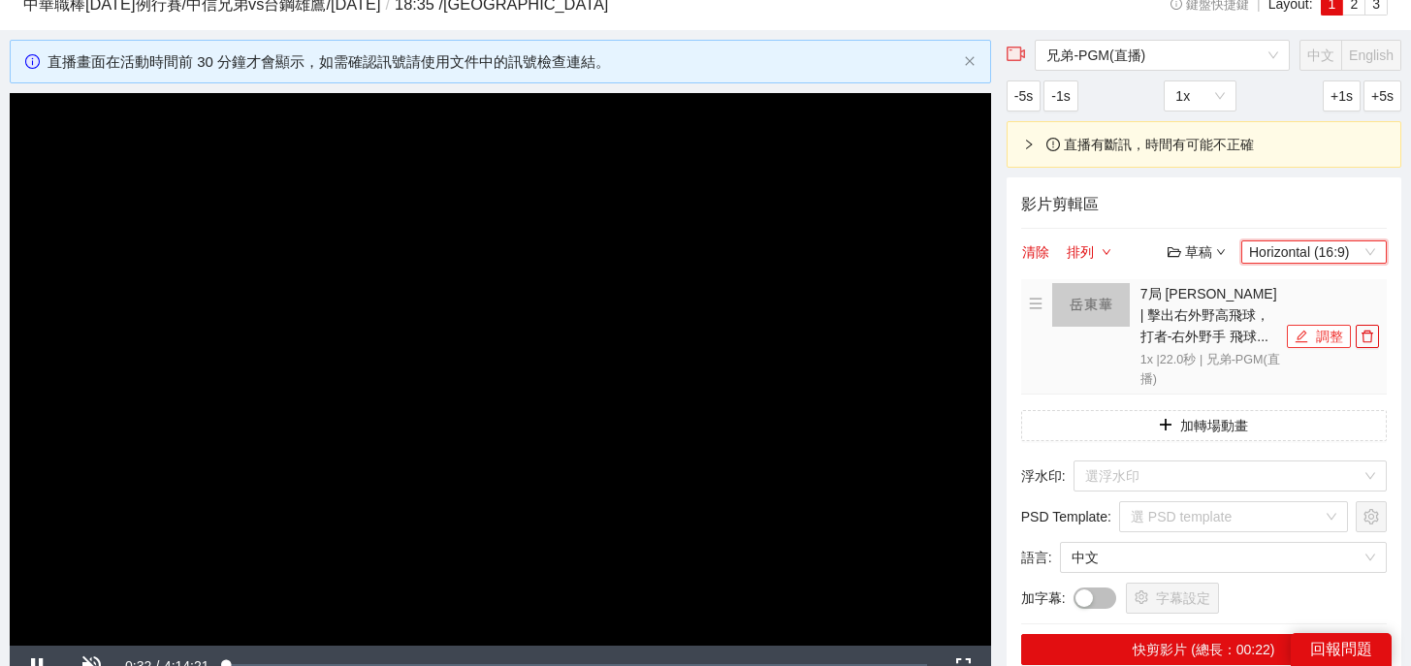
click at [1326, 339] on button "調整" at bounding box center [1319, 336] width 64 height 23
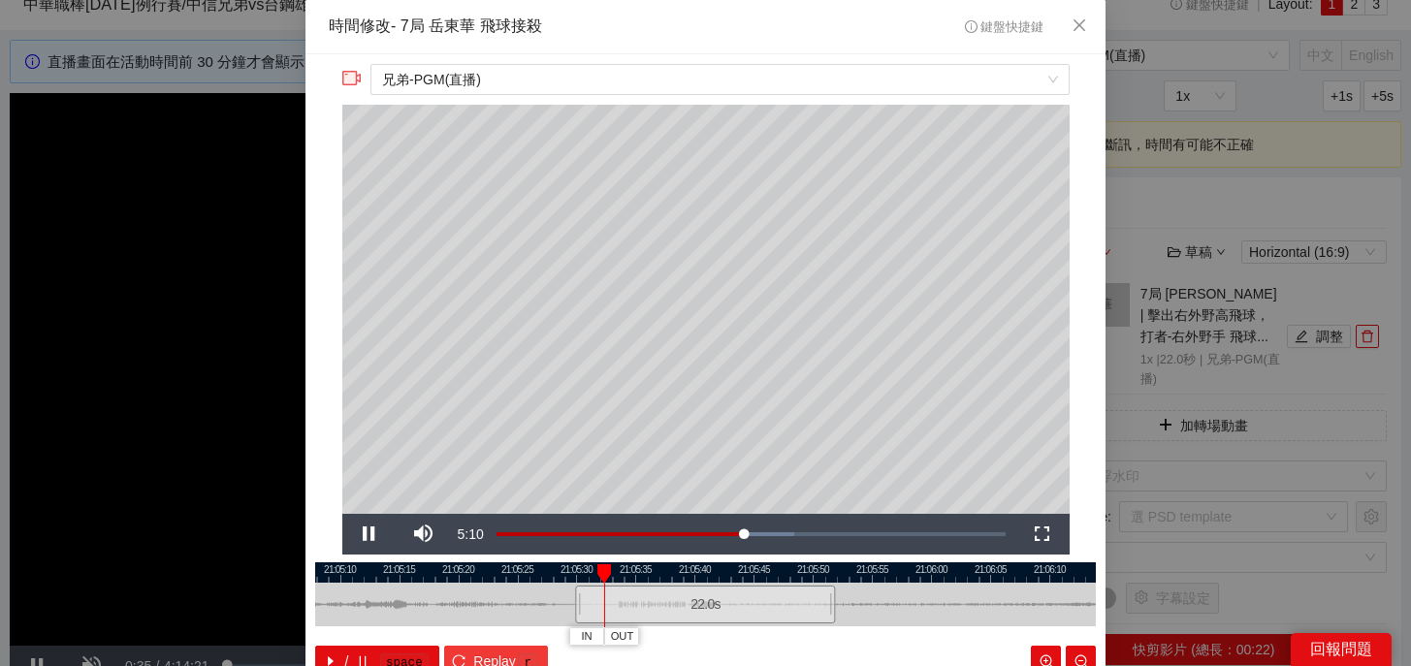
click at [524, 657] on kbd "r" at bounding box center [527, 663] width 19 height 19
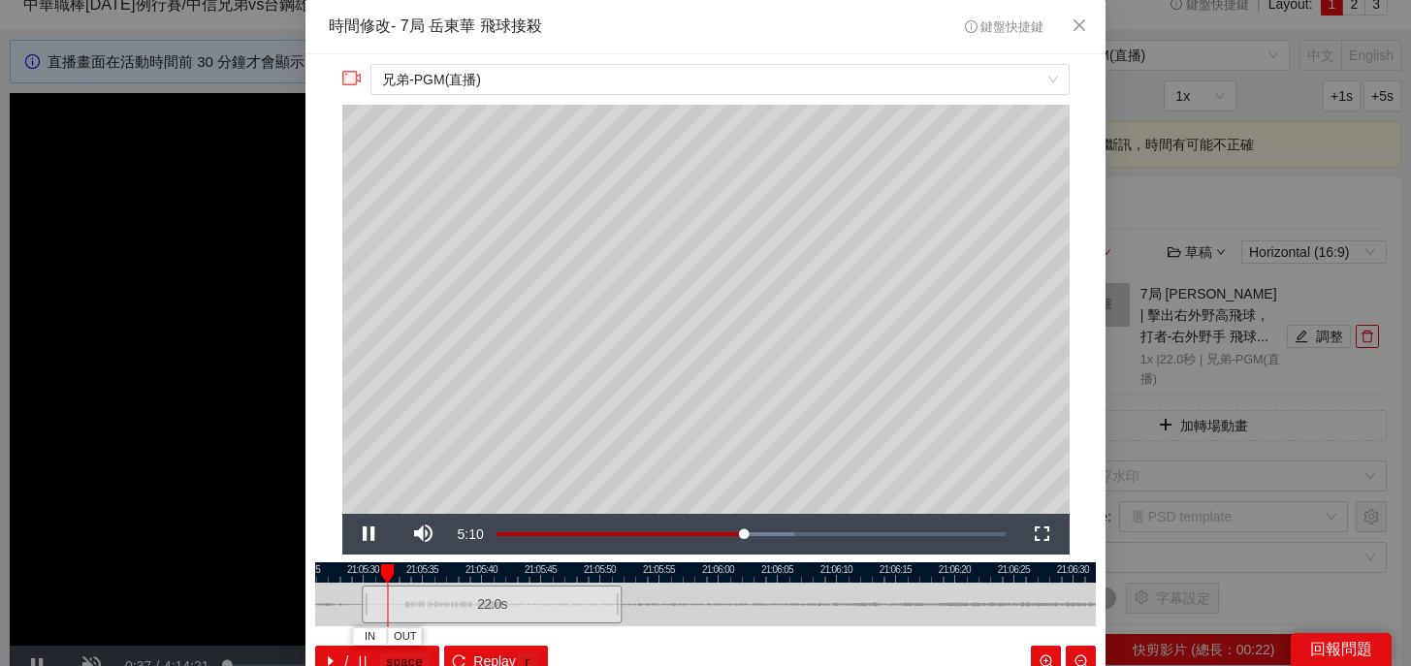
drag, startPoint x: 861, startPoint y: 566, endPoint x: 647, endPoint y: 573, distance: 214.4
click at [647, 573] on div at bounding box center [492, 572] width 781 height 20
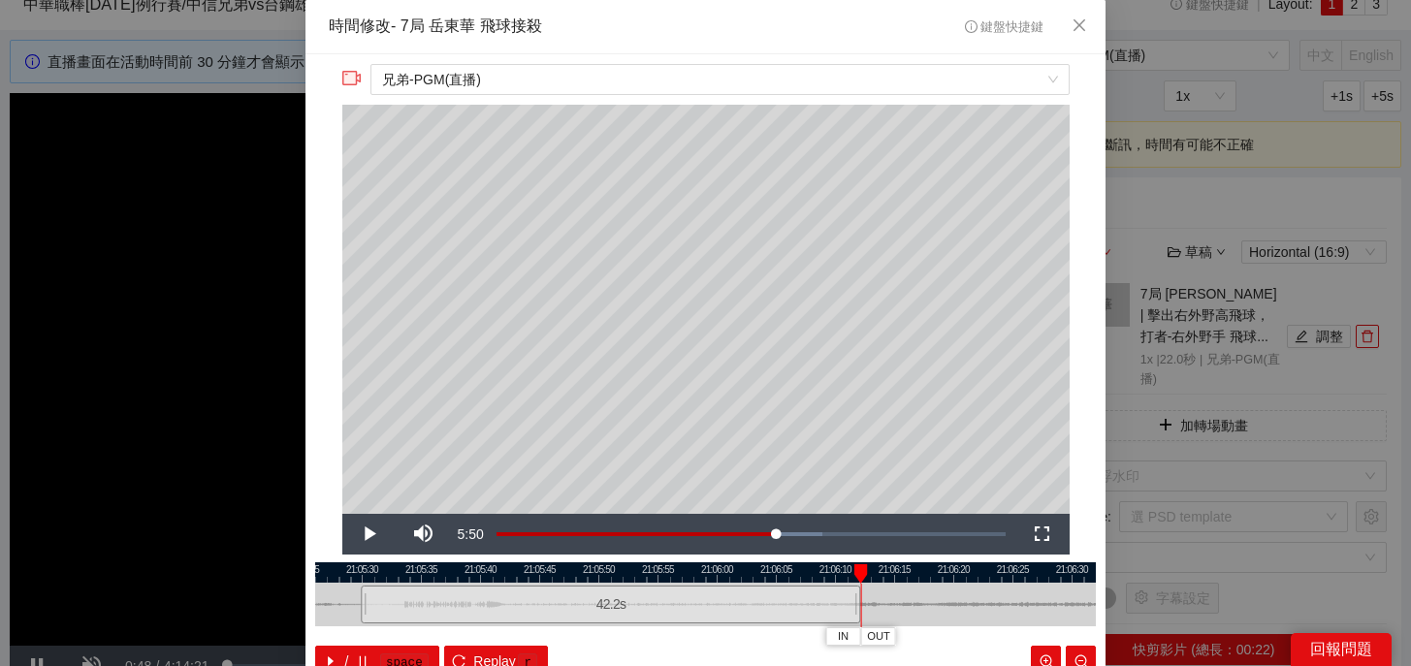
drag, startPoint x: 613, startPoint y: 606, endPoint x: 852, endPoint y: 615, distance: 239.7
click at [852, 615] on div at bounding box center [858, 605] width 12 height 44
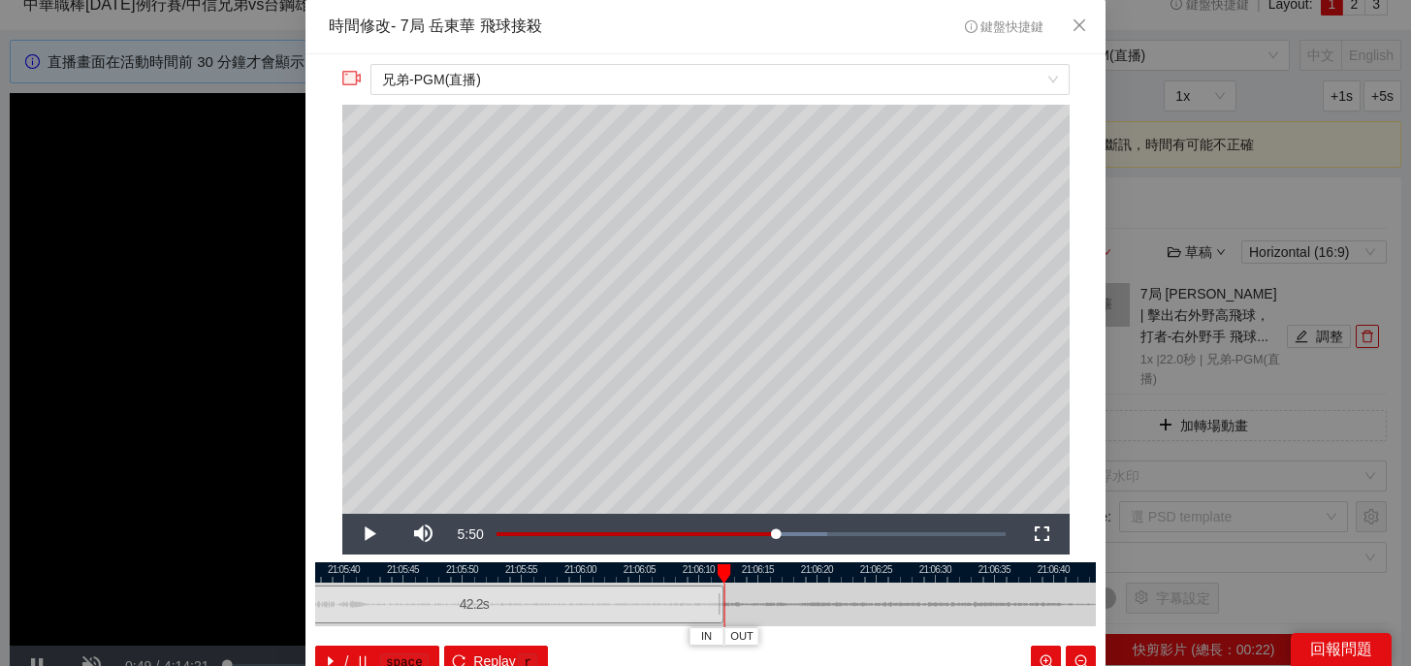
drag, startPoint x: 813, startPoint y: 567, endPoint x: 565, endPoint y: 579, distance: 247.6
click at [565, 579] on div at bounding box center [568, 572] width 781 height 20
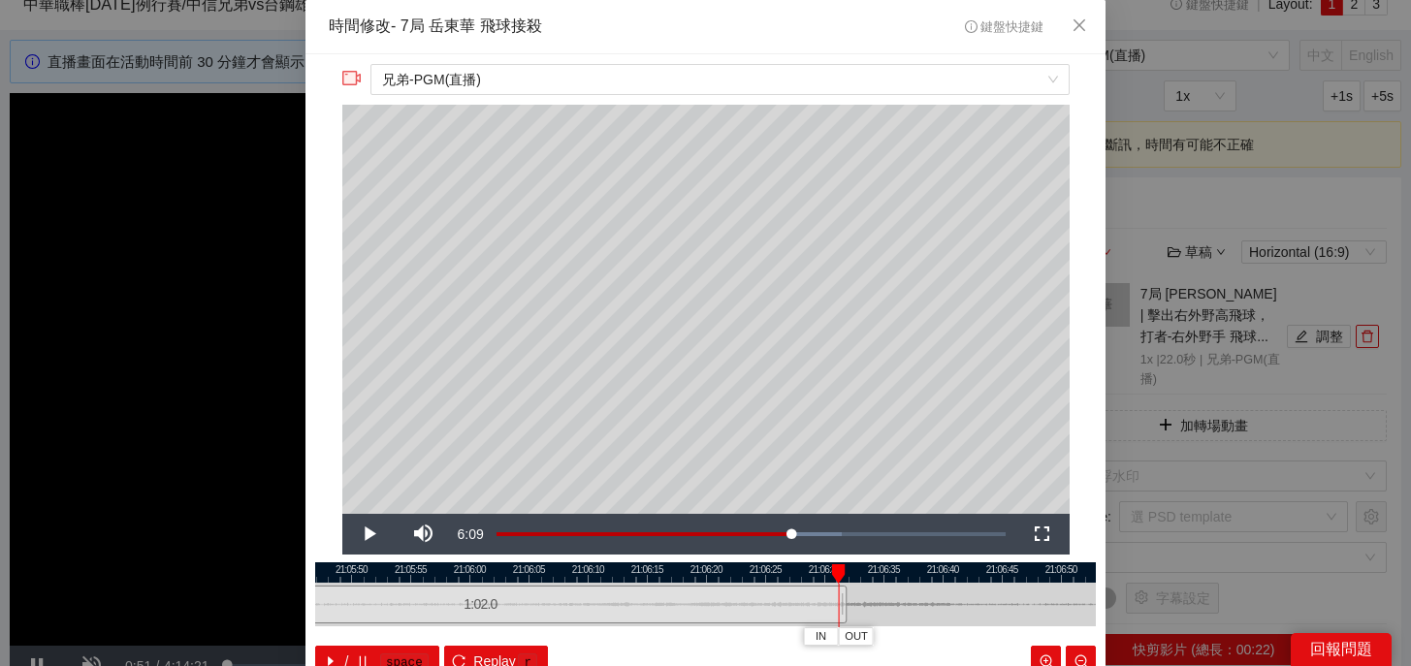
drag, startPoint x: 609, startPoint y: 597, endPoint x: 851, endPoint y: 607, distance: 242.6
click at [850, 607] on div at bounding box center [845, 605] width 12 height 44
drag, startPoint x: 851, startPoint y: 607, endPoint x: 1020, endPoint y: 616, distance: 169.0
click at [1020, 616] on div at bounding box center [1022, 605] width 12 height 44
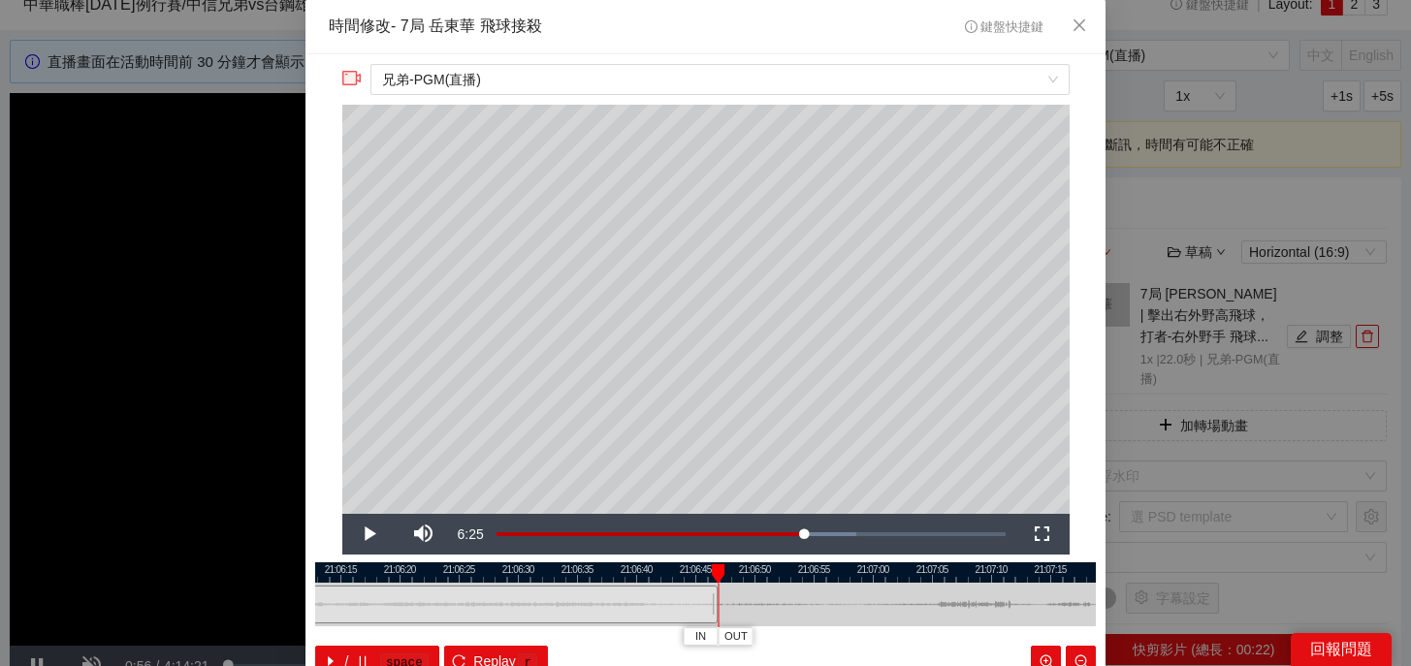
drag, startPoint x: 943, startPoint y: 570, endPoint x: 624, endPoint y: 569, distance: 319.1
click at [624, 569] on div at bounding box center [399, 572] width 781 height 20
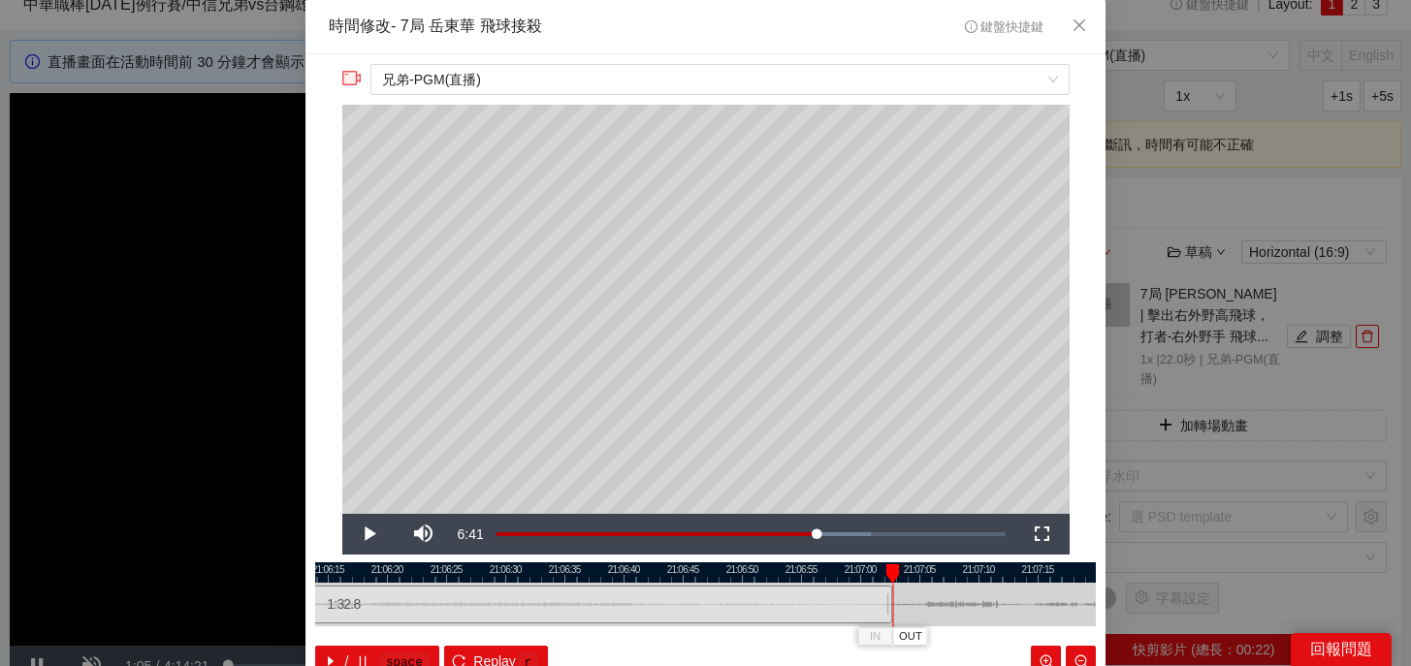
drag, startPoint x: 700, startPoint y: 602, endPoint x: 887, endPoint y: 606, distance: 187.2
click at [887, 606] on div at bounding box center [890, 605] width 12 height 44
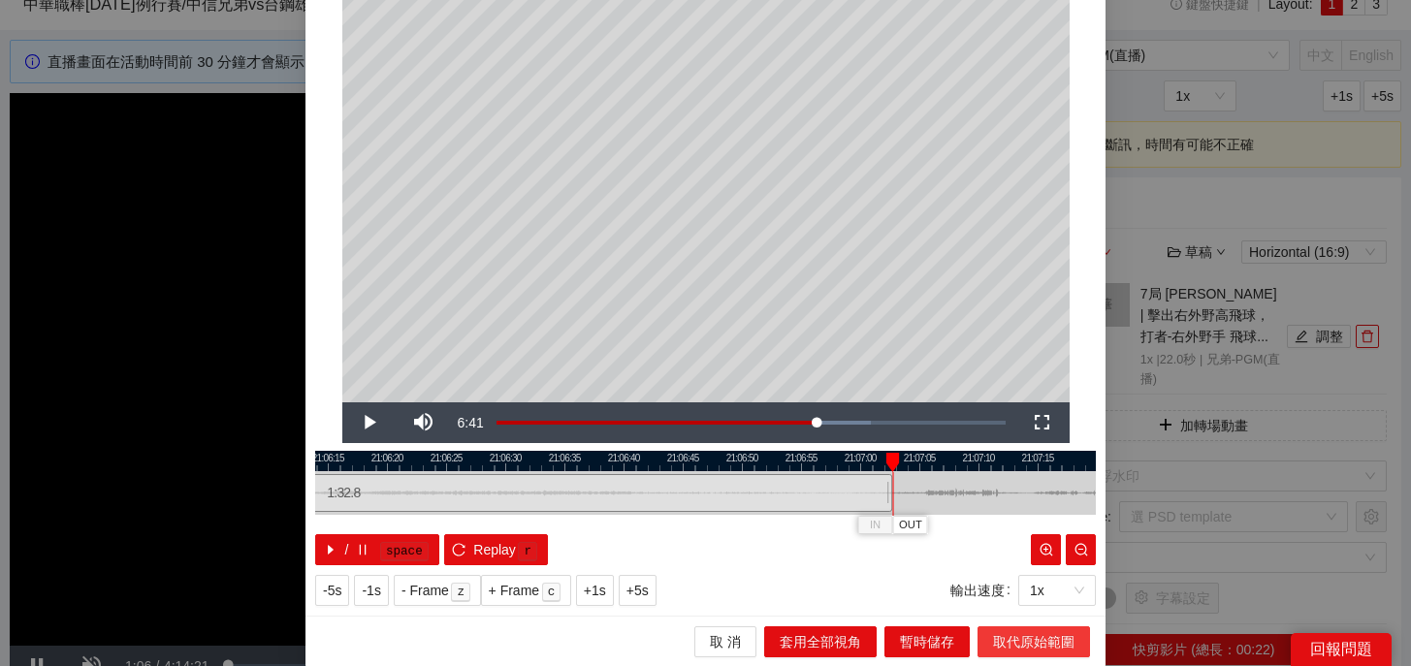
click at [1038, 644] on span "取代原始範圍" at bounding box center [1033, 641] width 81 height 21
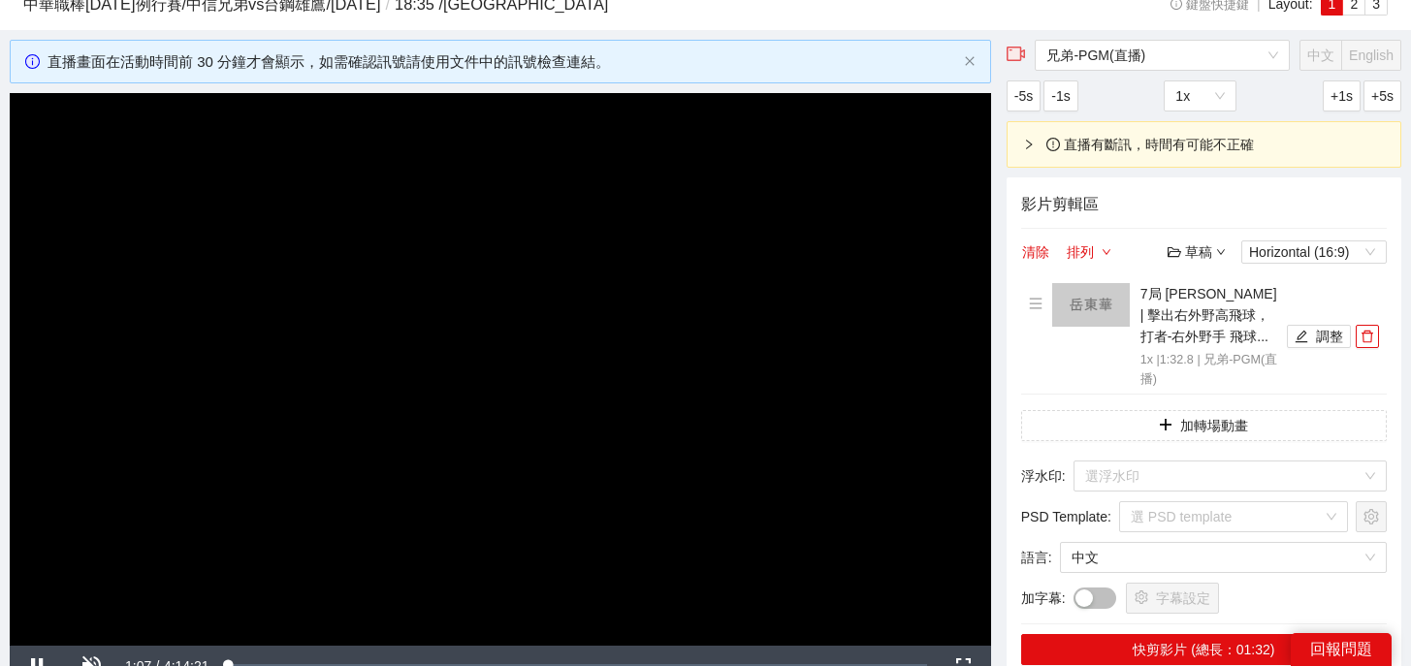
scroll to position [0, 0]
click at [1196, 651] on button "快剪影片 (總長：01:32)" at bounding box center [1204, 649] width 366 height 31
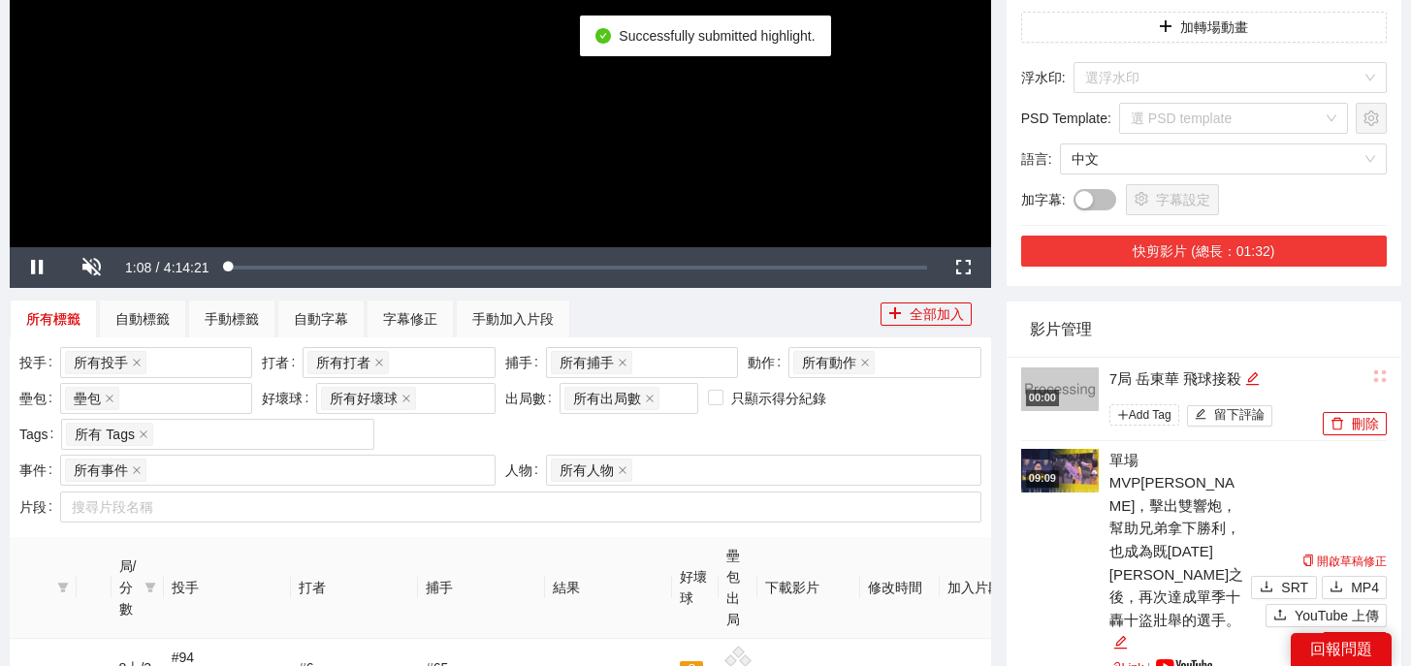
scroll to position [581, 0]
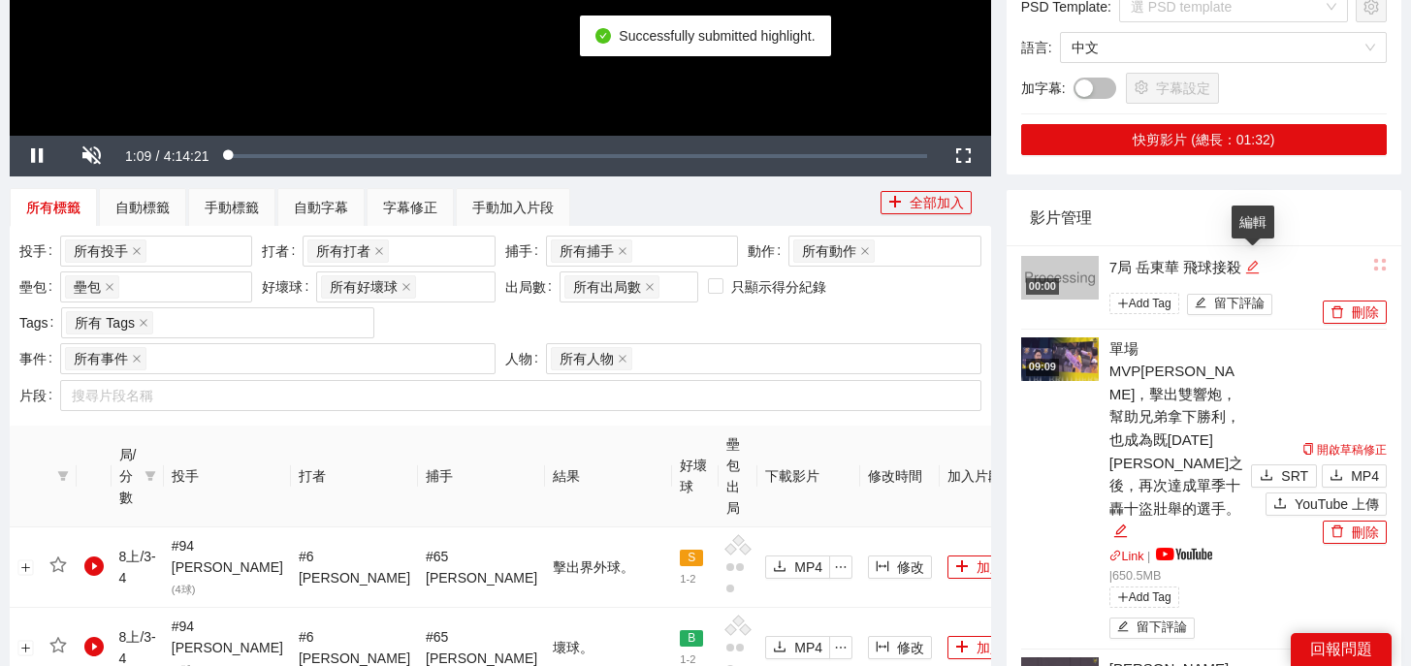
click at [1249, 268] on icon "edit" at bounding box center [1252, 267] width 15 height 15
drag, startPoint x: 1269, startPoint y: 267, endPoint x: 805, endPoint y: 227, distance: 466.2
type textarea "*"
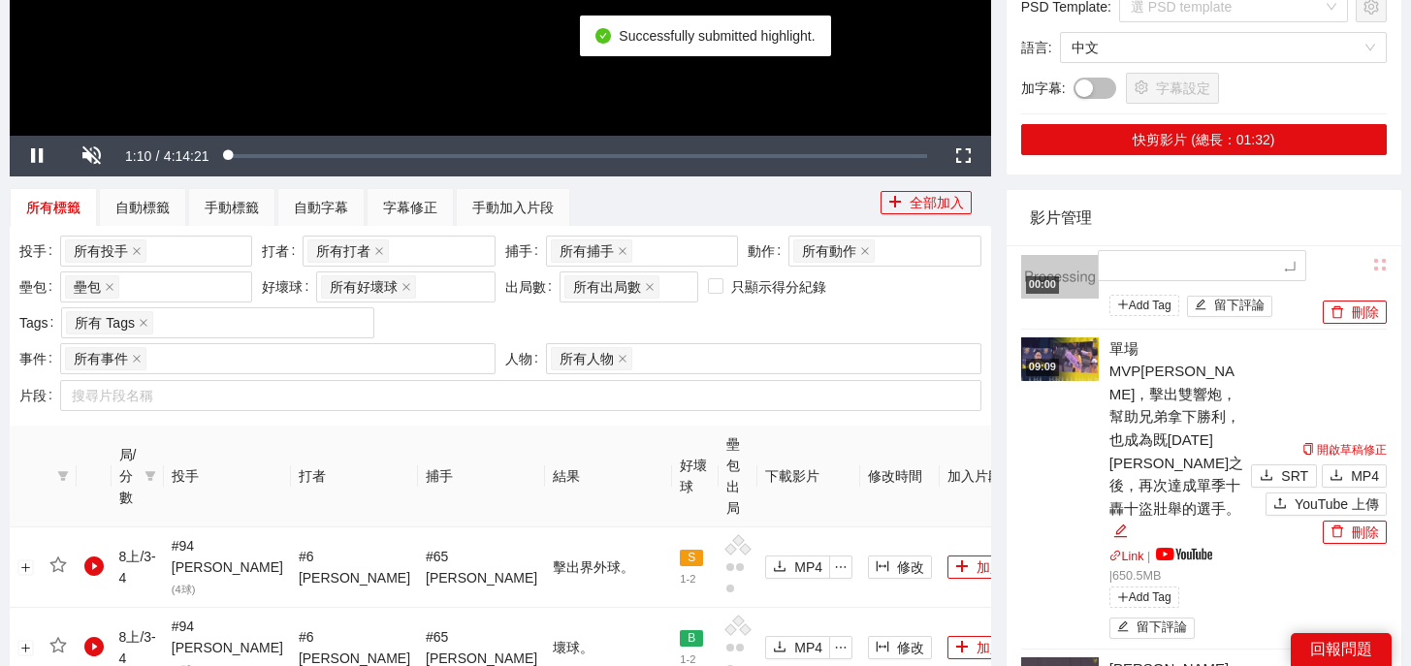
type textarea "*"
type textarea "**"
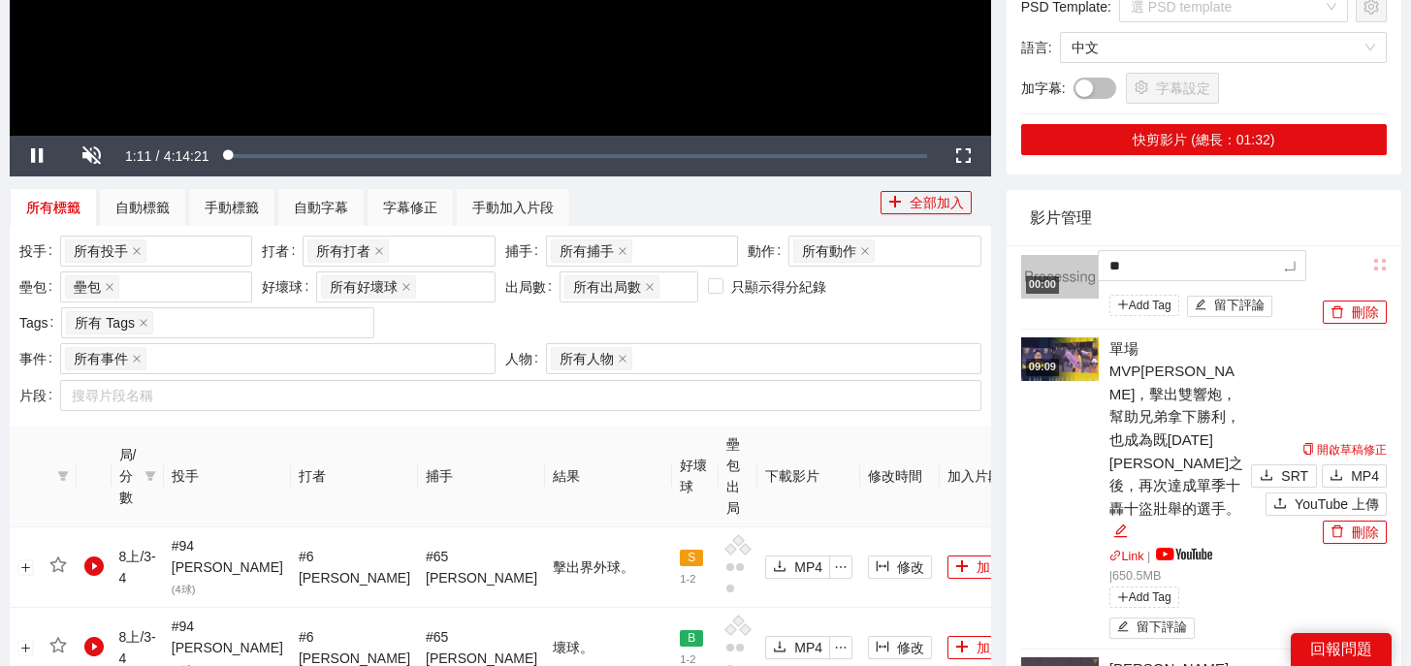
type textarea "***"
type textarea "*"
type textarea "**"
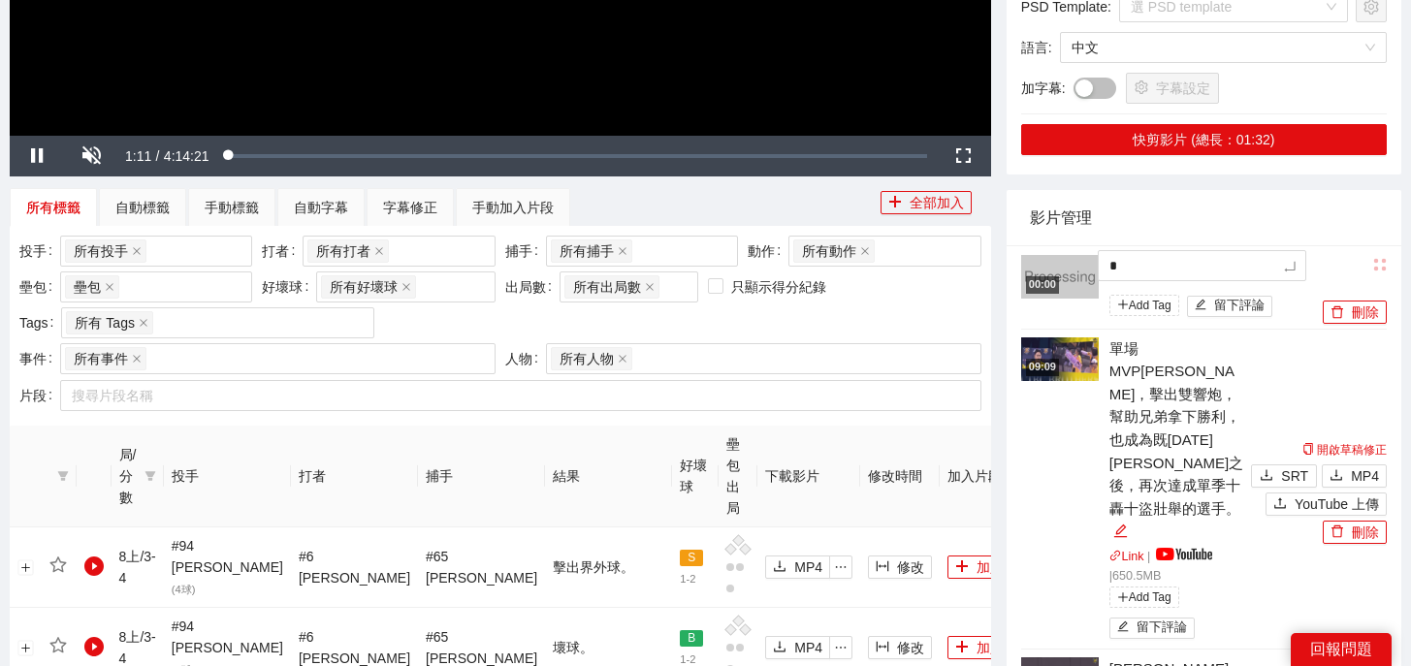
type textarea "**"
type textarea "***"
type textarea "**"
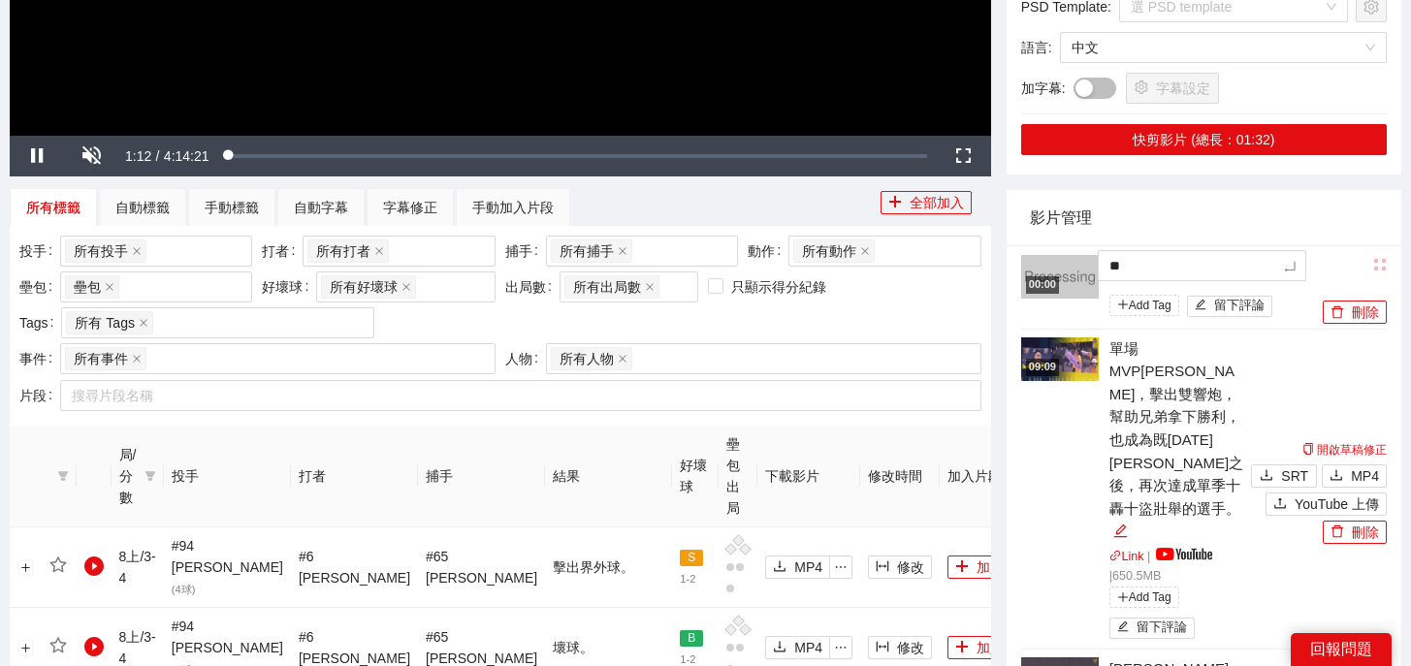
type textarea "***"
type textarea "****"
type textarea "***"
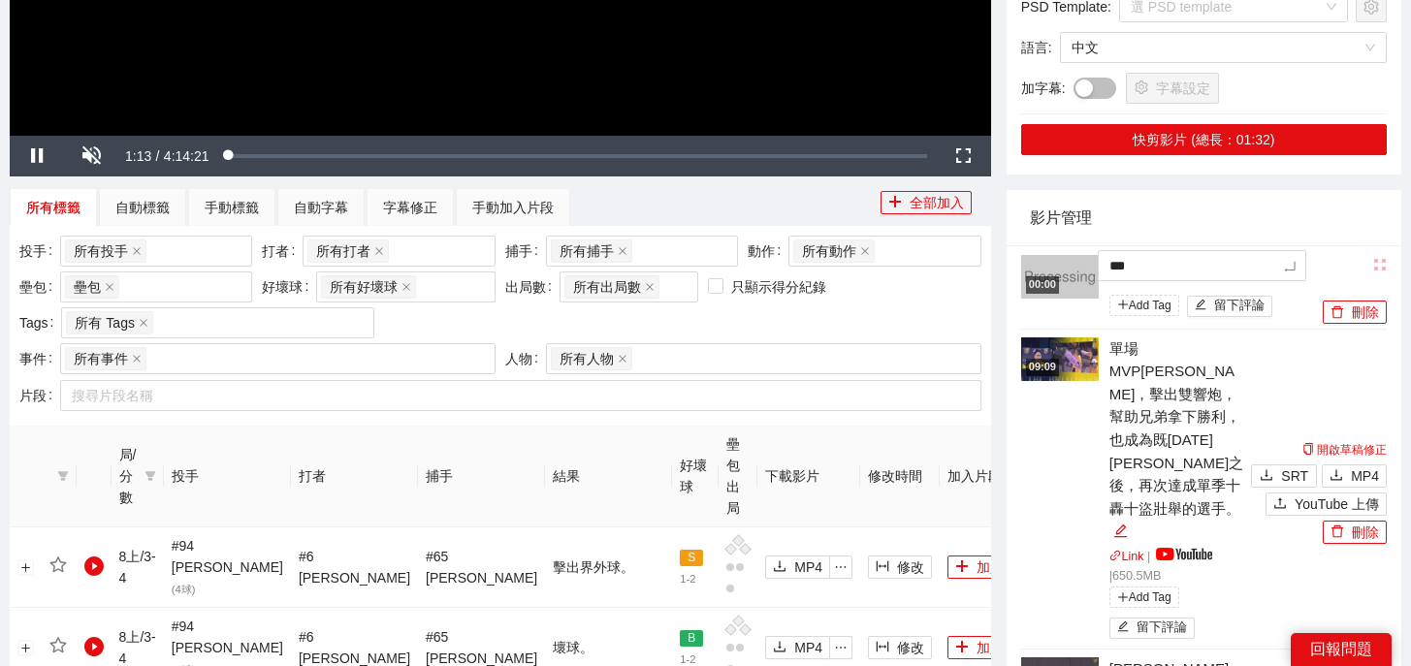
type textarea "***"
click at [1256, 280] on div "調查局 Add Tag 留下評論" at bounding box center [1213, 288] width 208 height 64
click at [1267, 368] on li "09:09 單場MVP[PERSON_NAME]，擊出雙響炮，幫助兄弟拿下勝利，也成為既[DATE][PERSON_NAME]之後，再次達成單季十轟十盜壯舉的…" at bounding box center [1204, 490] width 366 height 321
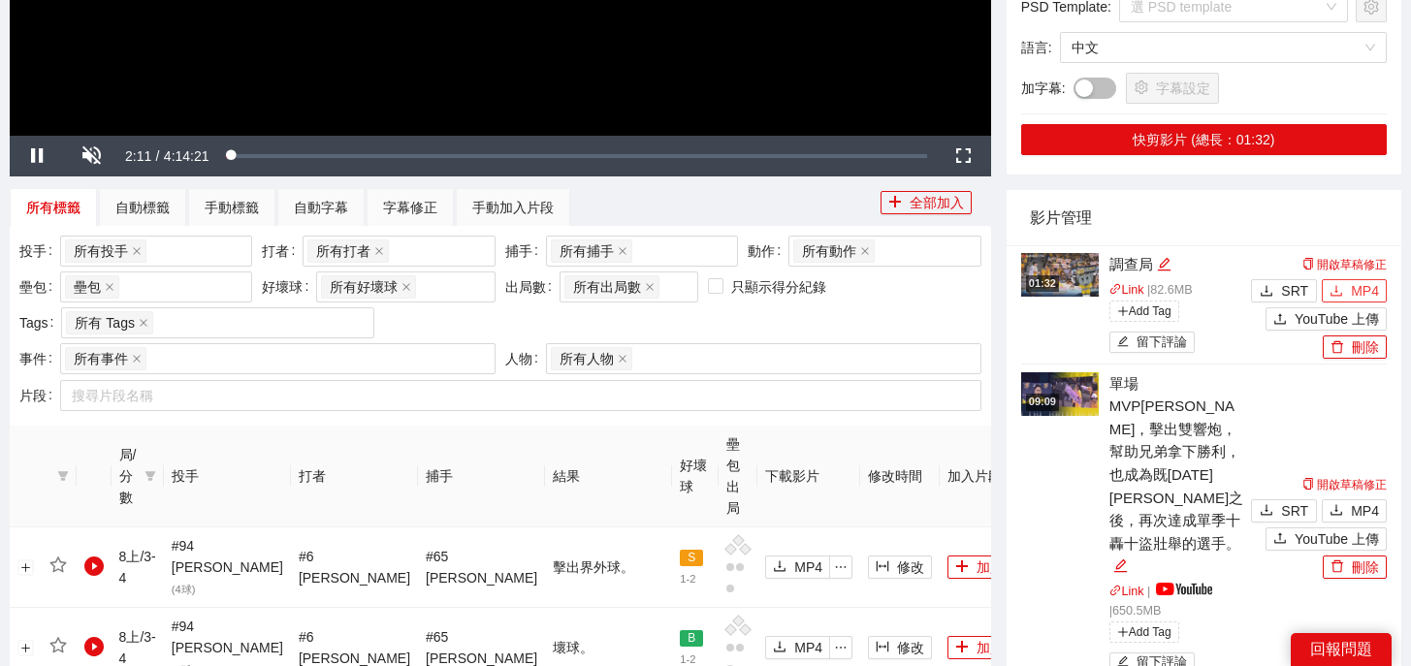
click at [1348, 293] on button "MP4" at bounding box center [1354, 290] width 65 height 23
